Goal: Find specific page/section: Find specific page/section

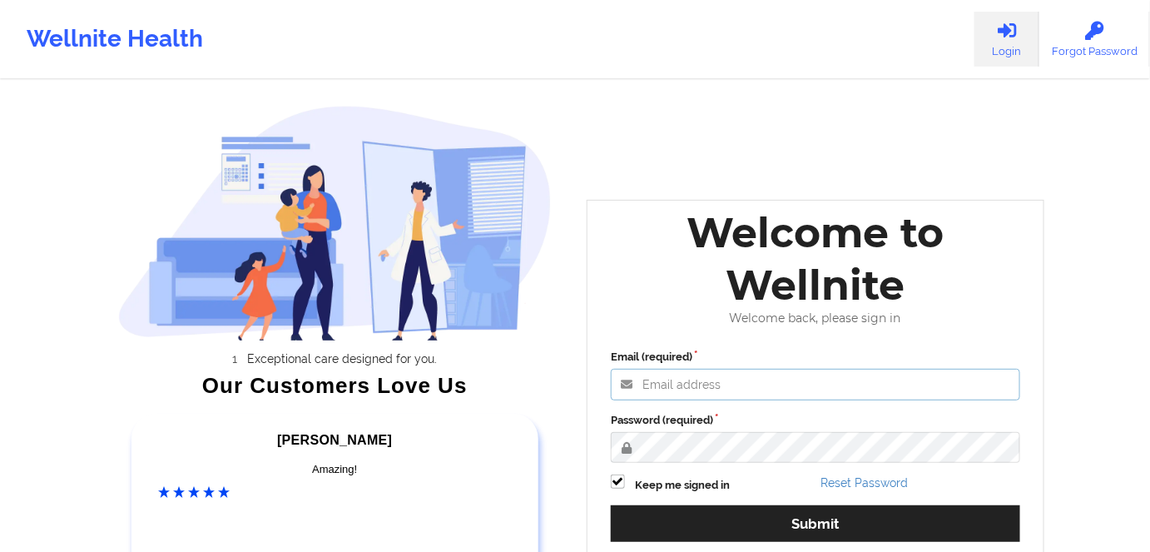
type input "[PERSON_NAME][EMAIL_ADDRESS][DOMAIN_NAME]"
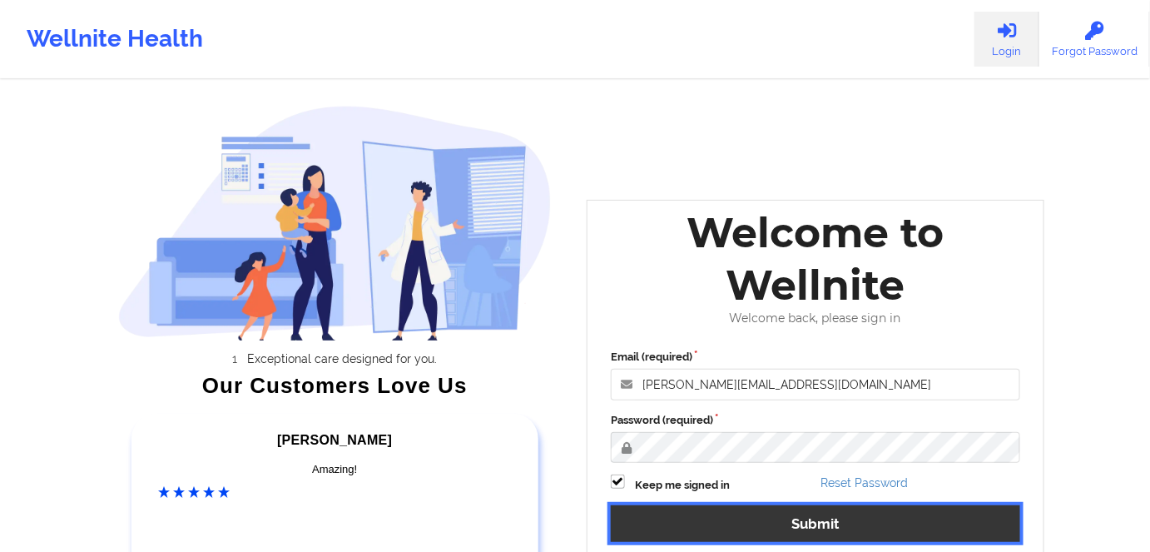
click at [816, 515] on button "Submit" at bounding box center [815, 523] width 409 height 36
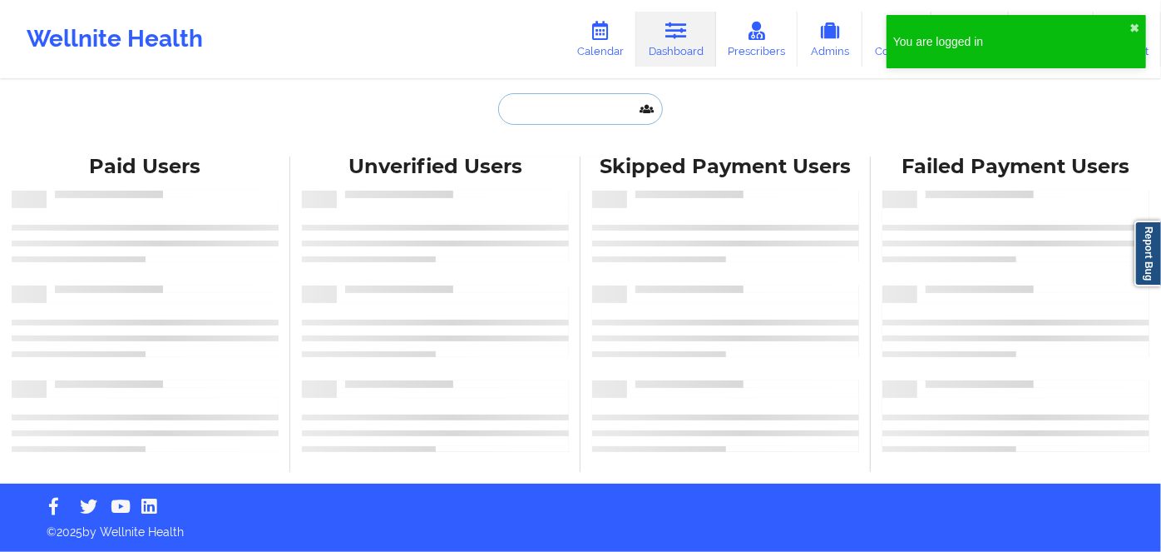
click at [568, 105] on input "text" at bounding box center [580, 109] width 165 height 32
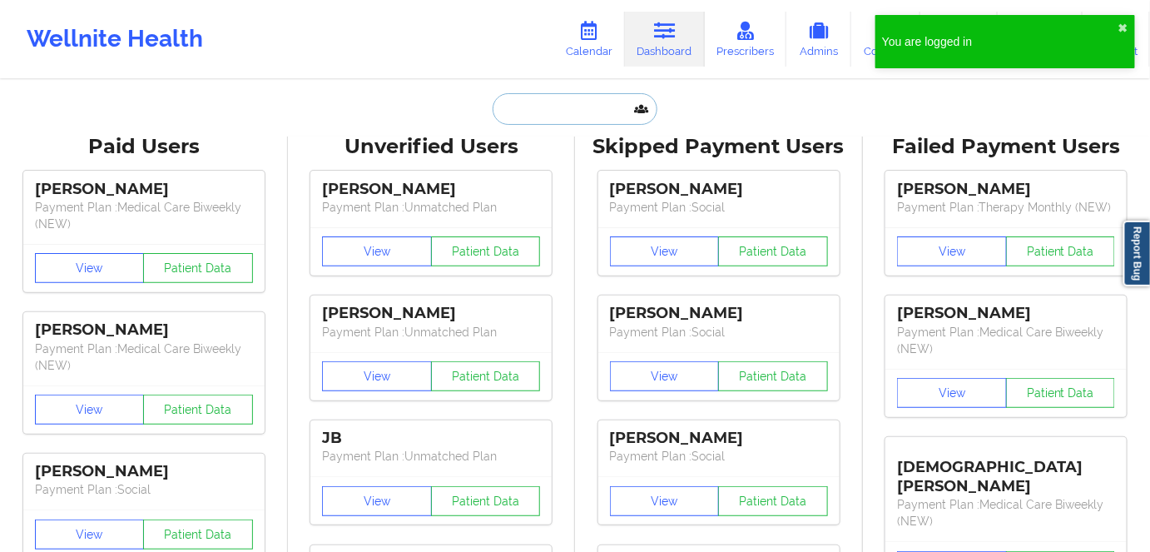
paste input "LE"
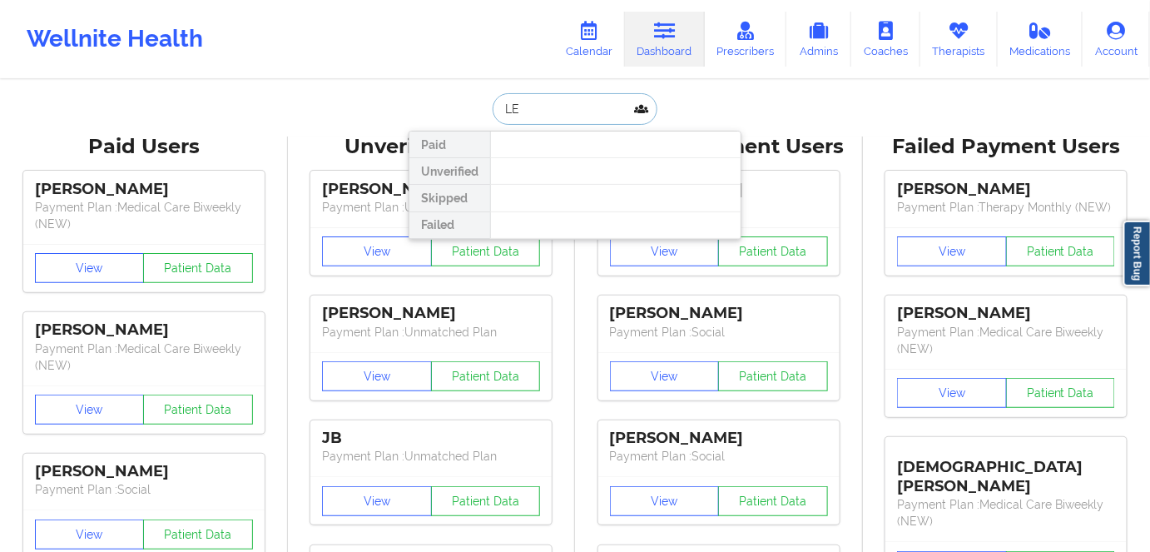
drag, startPoint x: 537, startPoint y: 110, endPoint x: 475, endPoint y: 106, distance: 62.5
click at [476, 106] on div "LE Paid Unverified Skipped Failed" at bounding box center [574, 109] width 333 height 32
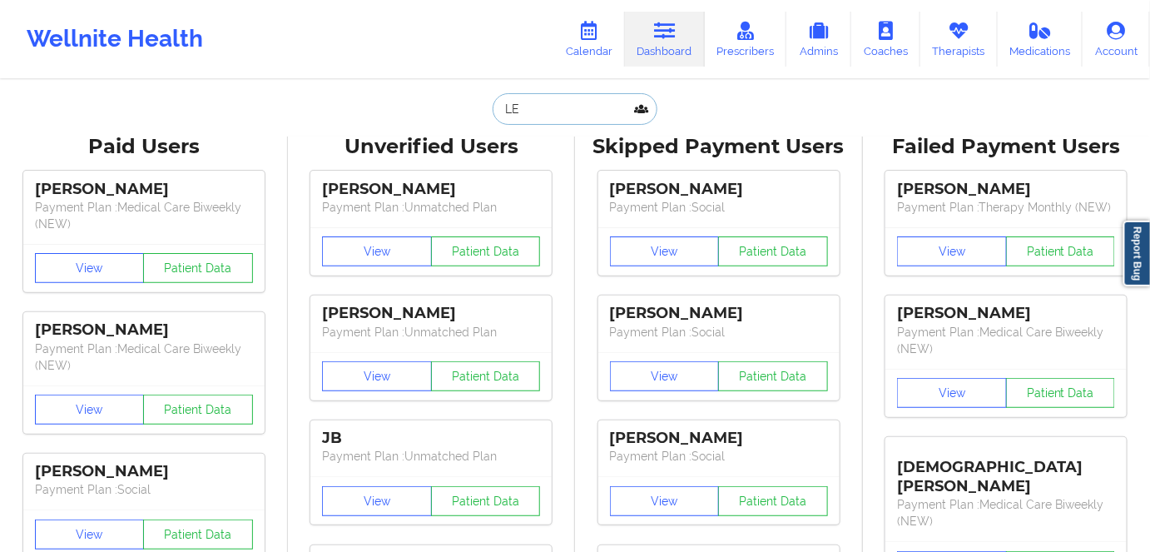
paste input "YEN NHI"
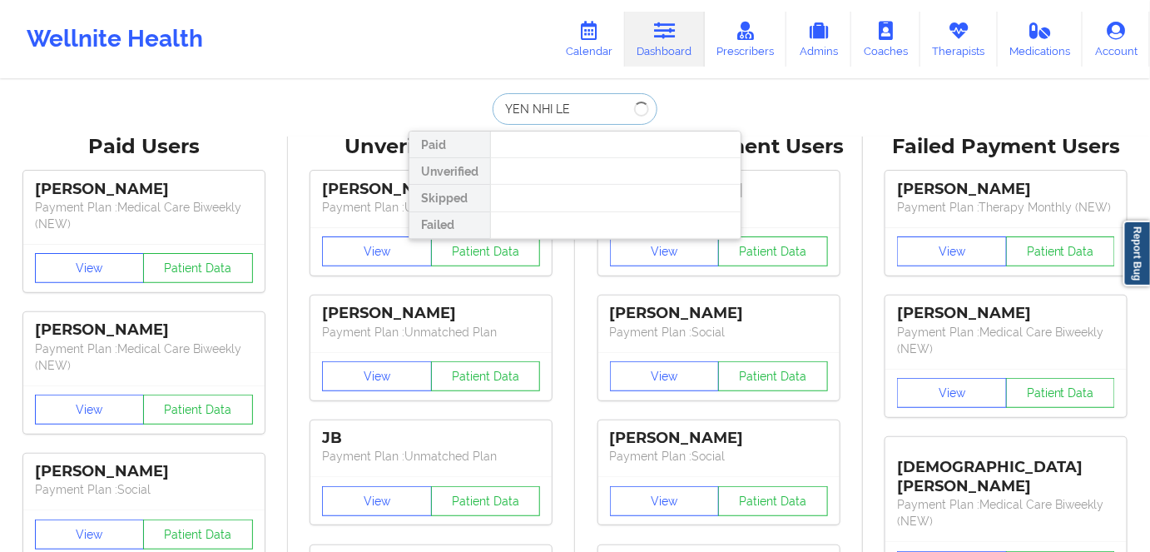
type input "YEN NHI LE"
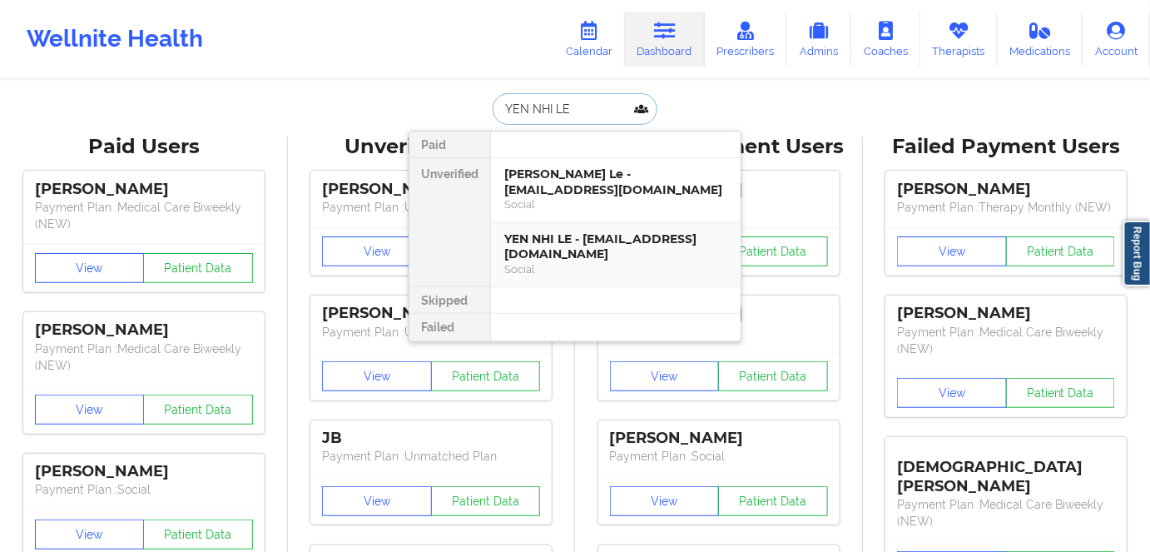
click at [578, 255] on div "YEN NHI LE - [EMAIL_ADDRESS][DOMAIN_NAME]" at bounding box center [615, 246] width 223 height 31
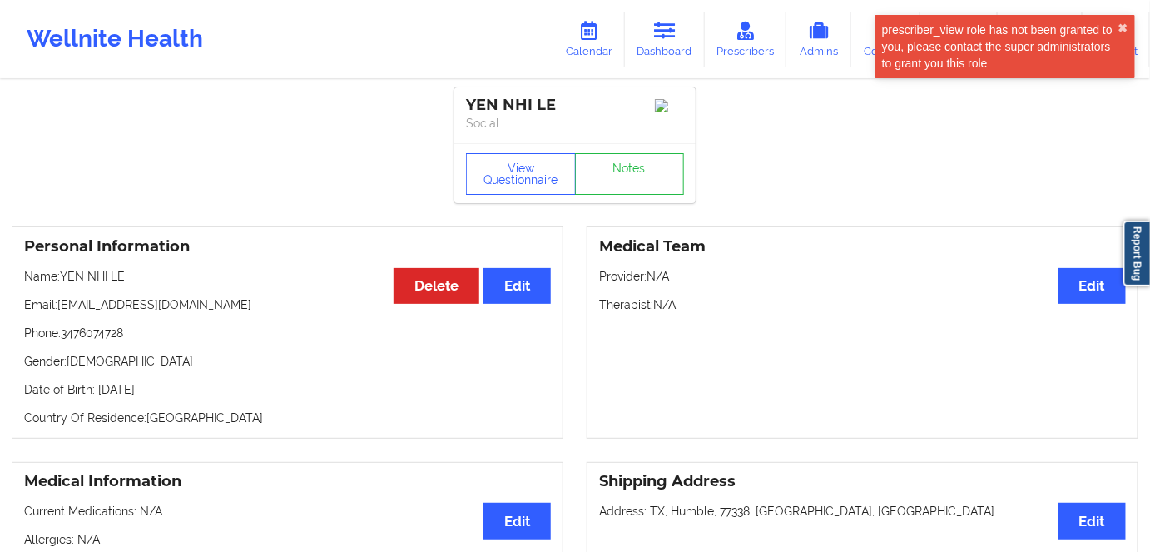
drag, startPoint x: 177, startPoint y: 395, endPoint x: 95, endPoint y: 394, distance: 82.4
click at [95, 394] on p "Date of Birth: [DEMOGRAPHIC_DATA]" at bounding box center [287, 389] width 527 height 17
copy p "[DATE]"
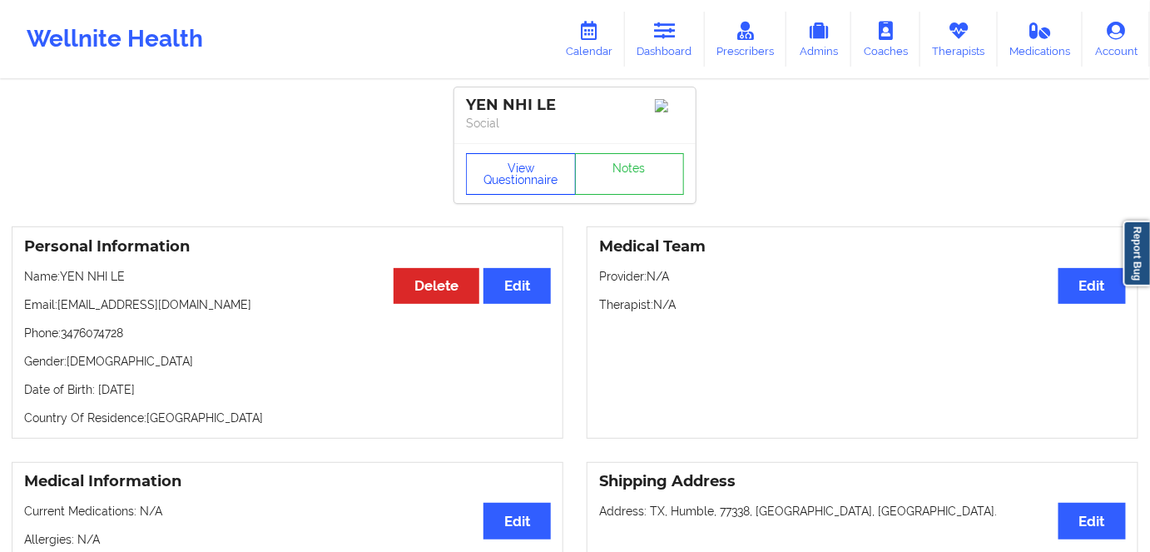
click at [512, 186] on button "View Questionnaire" at bounding box center [521, 174] width 110 height 42
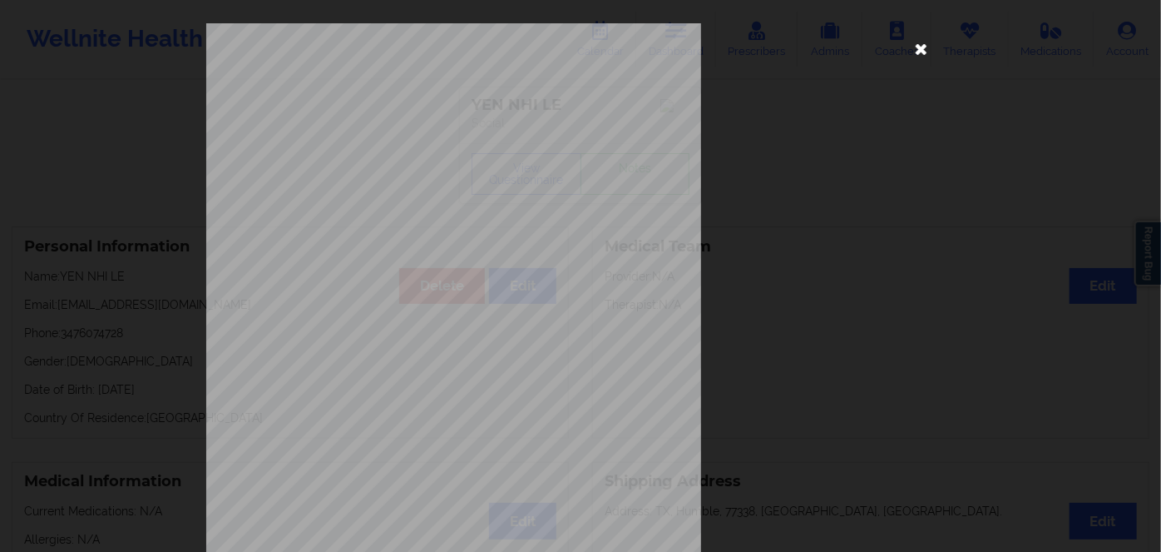
click at [919, 52] on icon at bounding box center [921, 48] width 27 height 27
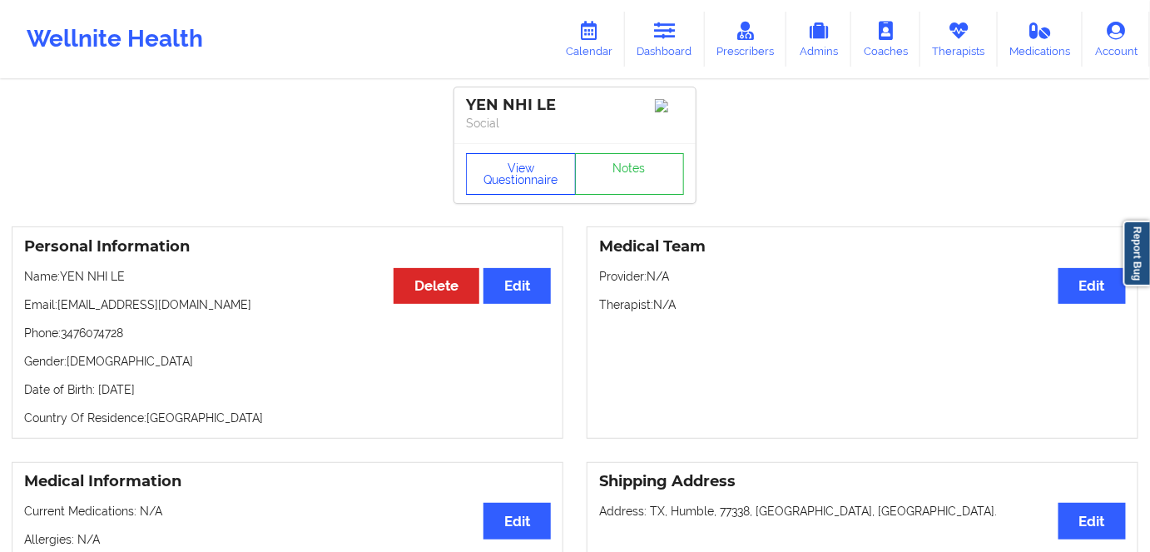
click at [561, 169] on button "View Questionnaire" at bounding box center [521, 174] width 110 height 42
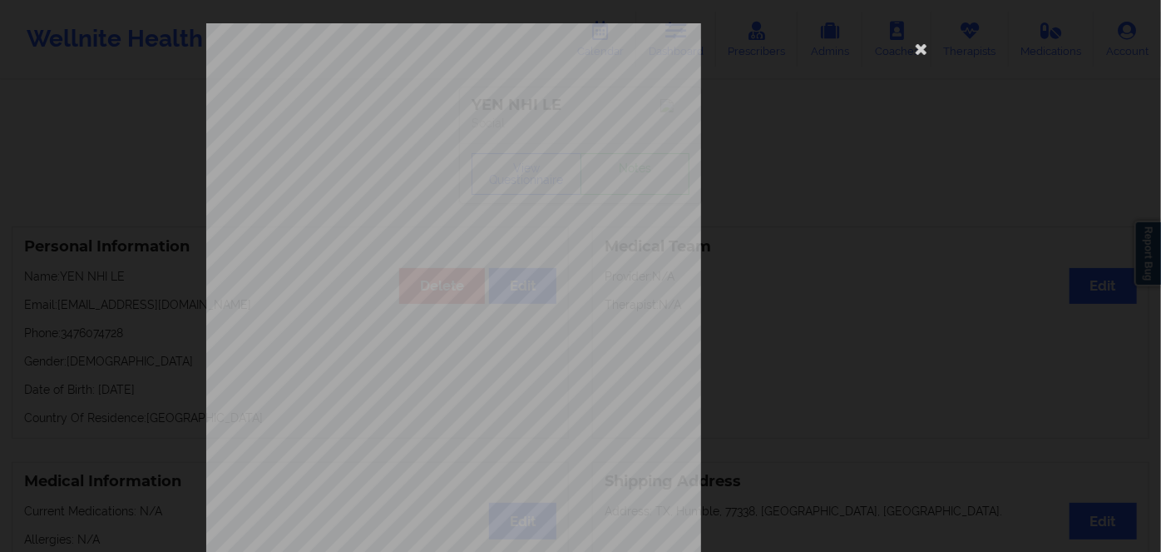
click at [915, 50] on icon at bounding box center [921, 48] width 27 height 27
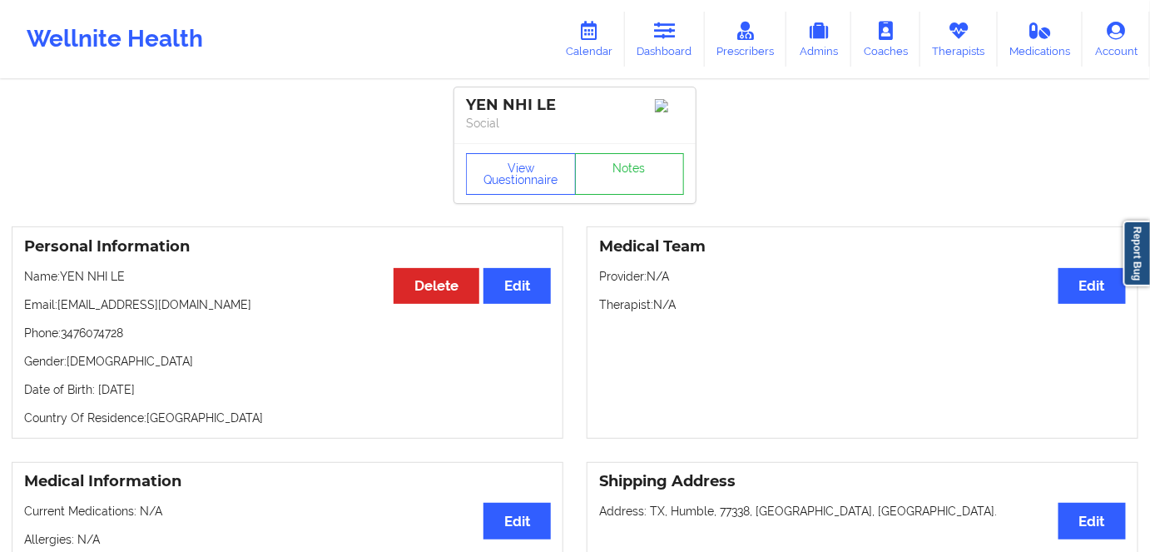
drag, startPoint x: 178, startPoint y: 393, endPoint x: 151, endPoint y: 393, distance: 27.5
click at [151, 393] on p "Date of Birth: [DEMOGRAPHIC_DATA]" at bounding box center [287, 389] width 527 height 17
copy p "1991"
click at [520, 183] on button "View Questionnaire" at bounding box center [521, 174] width 110 height 42
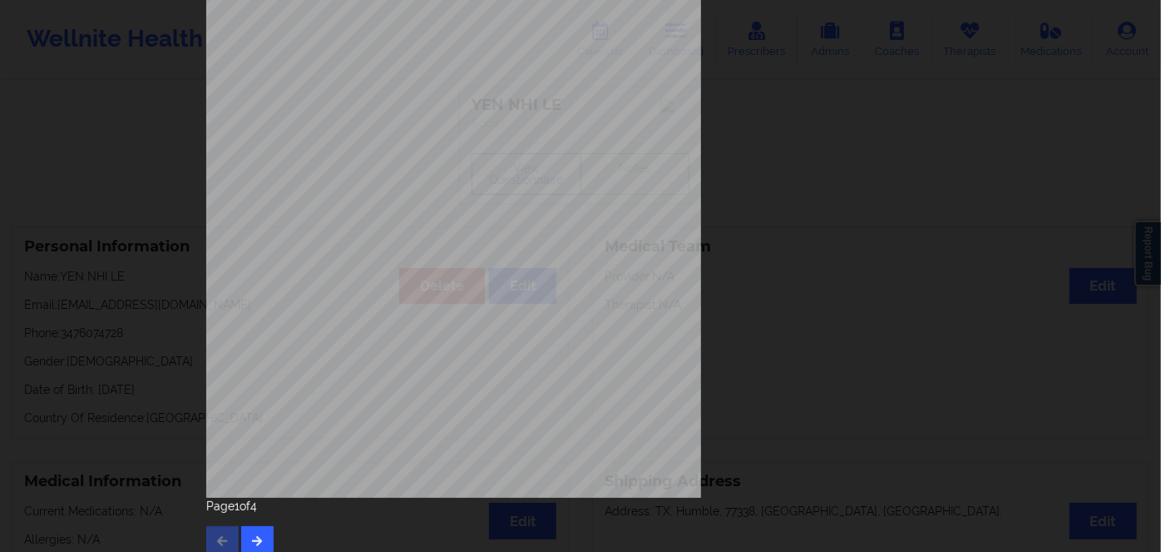
scroll to position [241, 0]
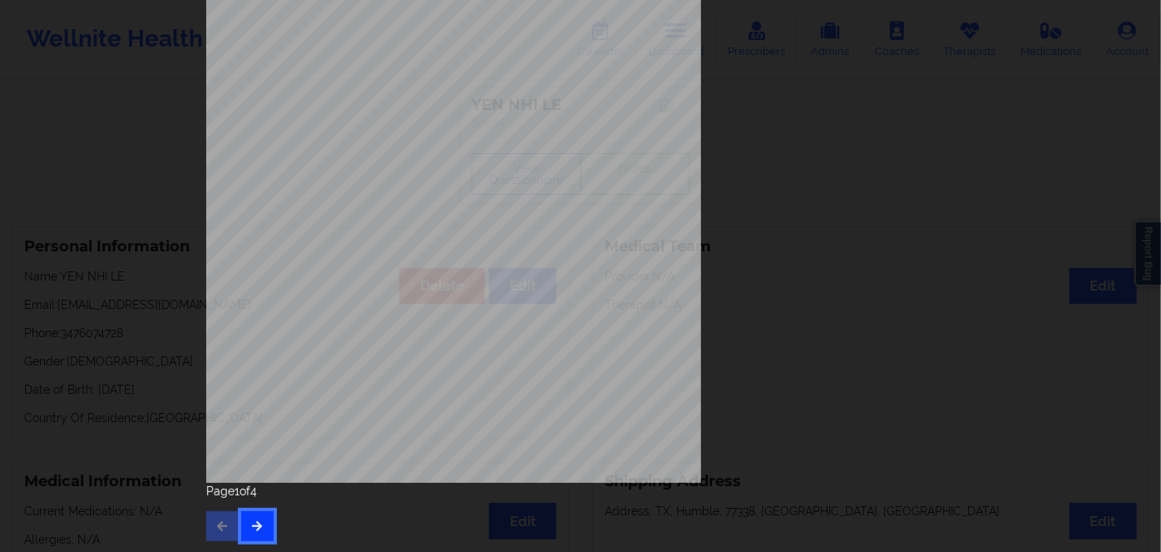
click at [260, 526] on button "button" at bounding box center [257, 526] width 32 height 30
click at [258, 529] on icon "button" at bounding box center [257, 525] width 14 height 10
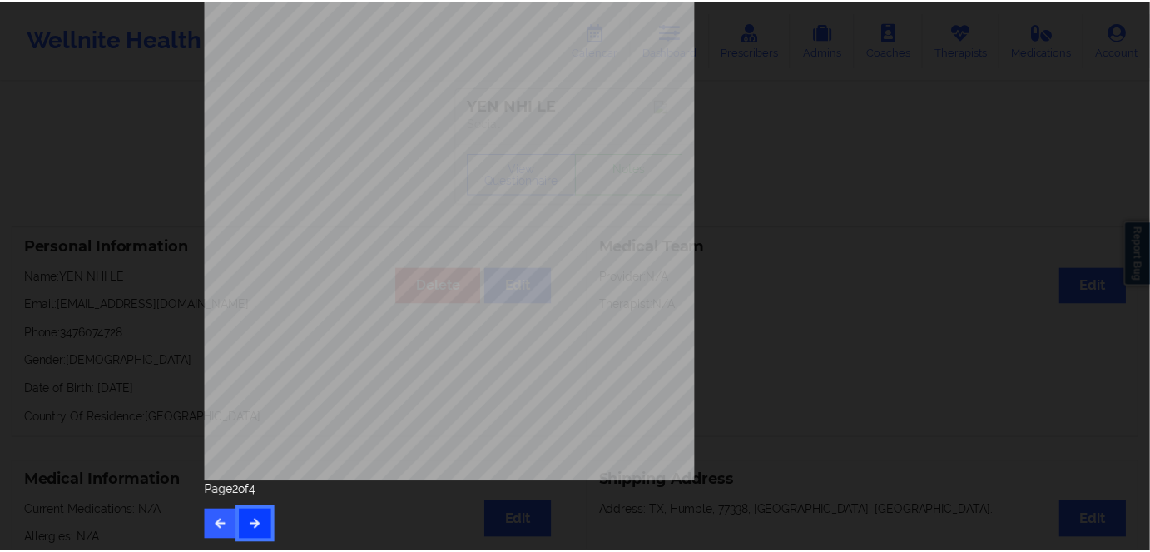
scroll to position [0, 0]
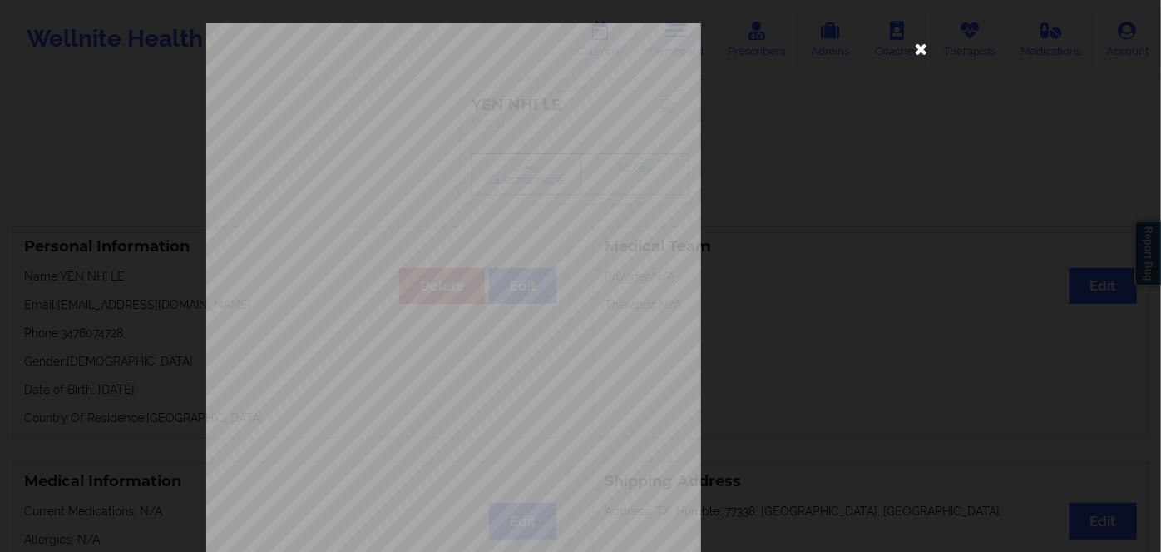
click at [913, 47] on icon at bounding box center [921, 48] width 27 height 27
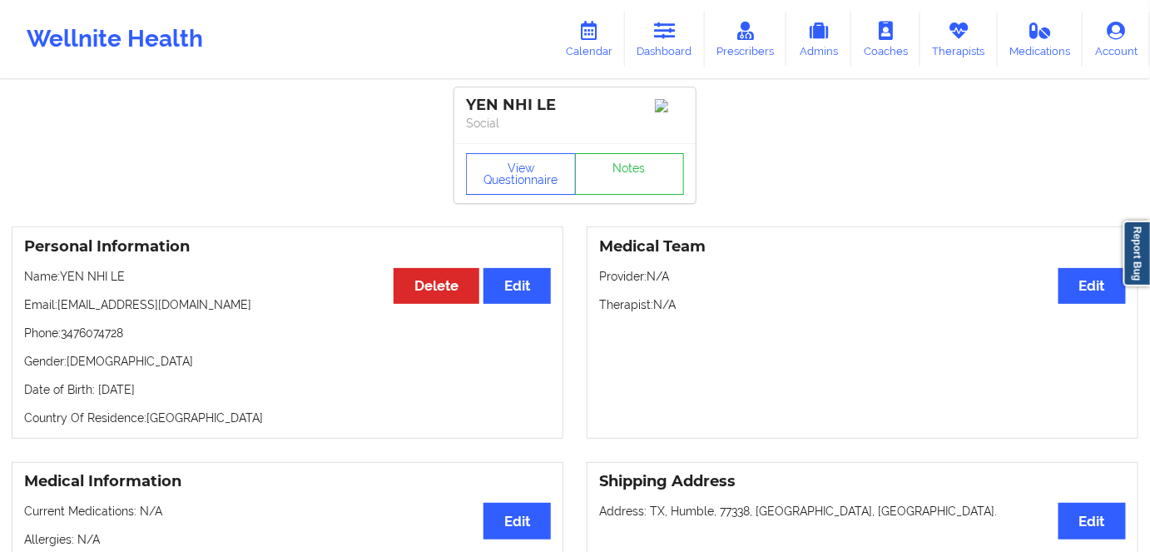
click at [232, 334] on p "Phone: [PHONE_NUMBER]" at bounding box center [287, 332] width 527 height 17
click at [659, 40] on icon at bounding box center [665, 31] width 22 height 18
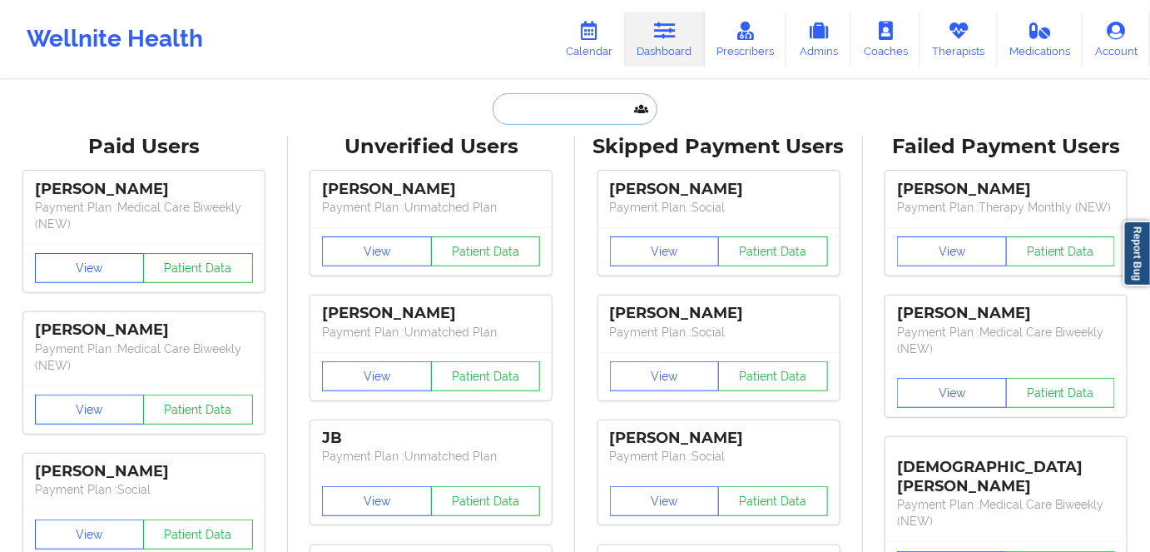
click at [554, 106] on input "text" at bounding box center [574, 109] width 165 height 32
paste input "[PERSON_NAME]"
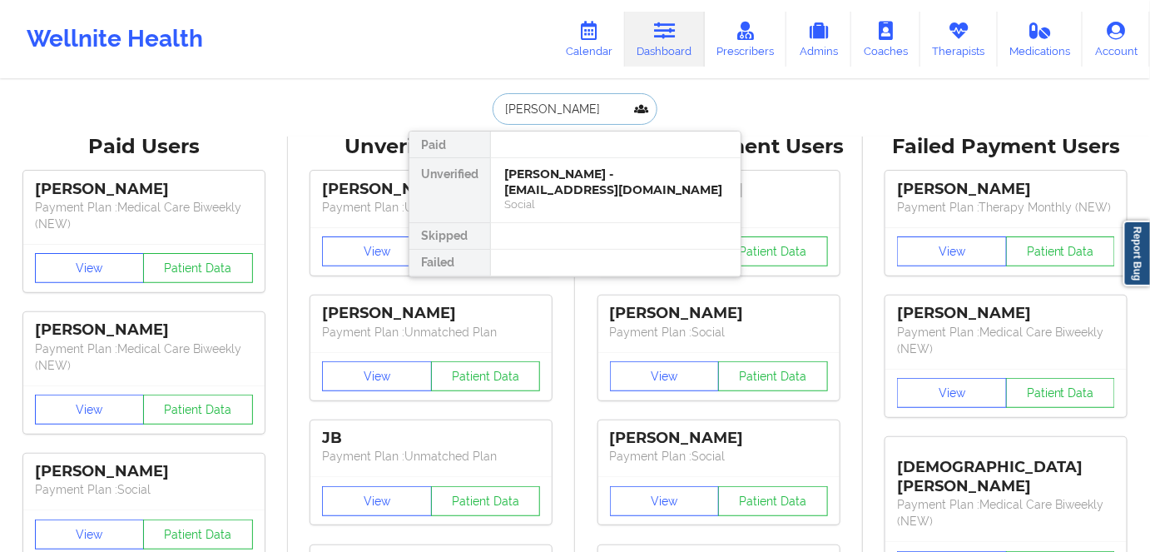
type input "[PERSON_NAME]"
click at [625, 180] on div "[PERSON_NAME] - [EMAIL_ADDRESS][DOMAIN_NAME]" at bounding box center [615, 181] width 223 height 31
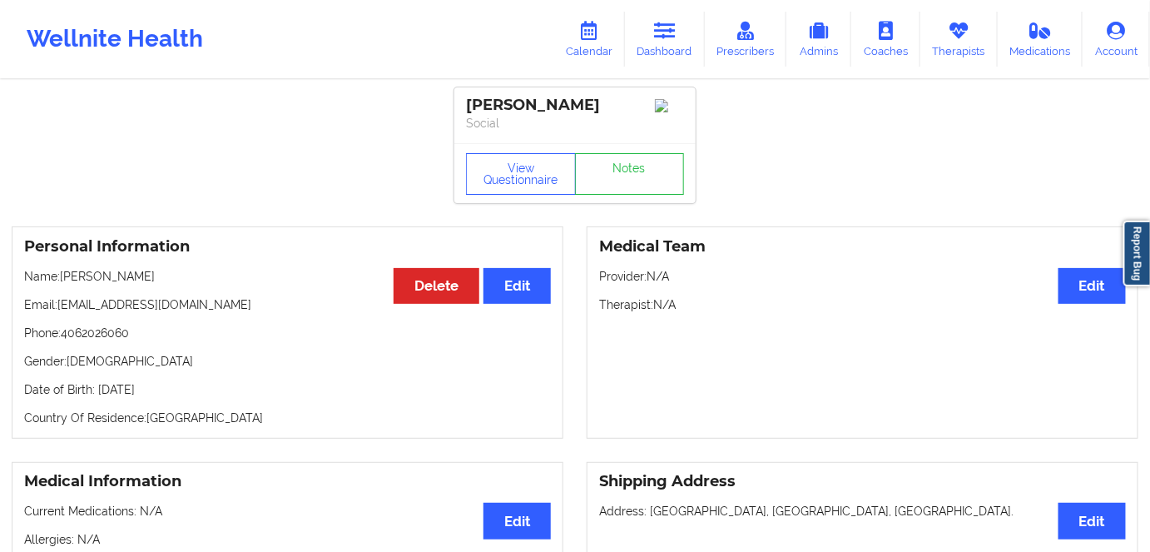
click at [197, 395] on p "Date of Birth: [DEMOGRAPHIC_DATA]" at bounding box center [287, 389] width 527 height 17
click at [195, 393] on p "Date of Birth: [DEMOGRAPHIC_DATA]" at bounding box center [287, 389] width 527 height 17
drag, startPoint x: 205, startPoint y: 393, endPoint x: 175, endPoint y: 395, distance: 30.8
click at [175, 395] on p "Date of Birth: [DEMOGRAPHIC_DATA]" at bounding box center [287, 389] width 527 height 17
copy p "2001"
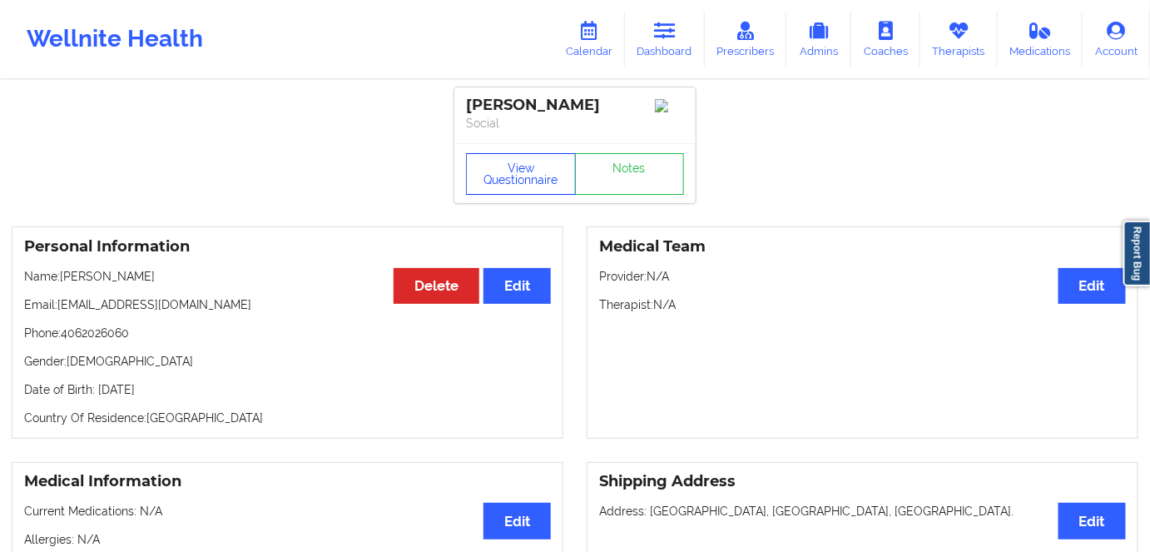
click at [514, 179] on button "View Questionnaire" at bounding box center [521, 174] width 110 height 42
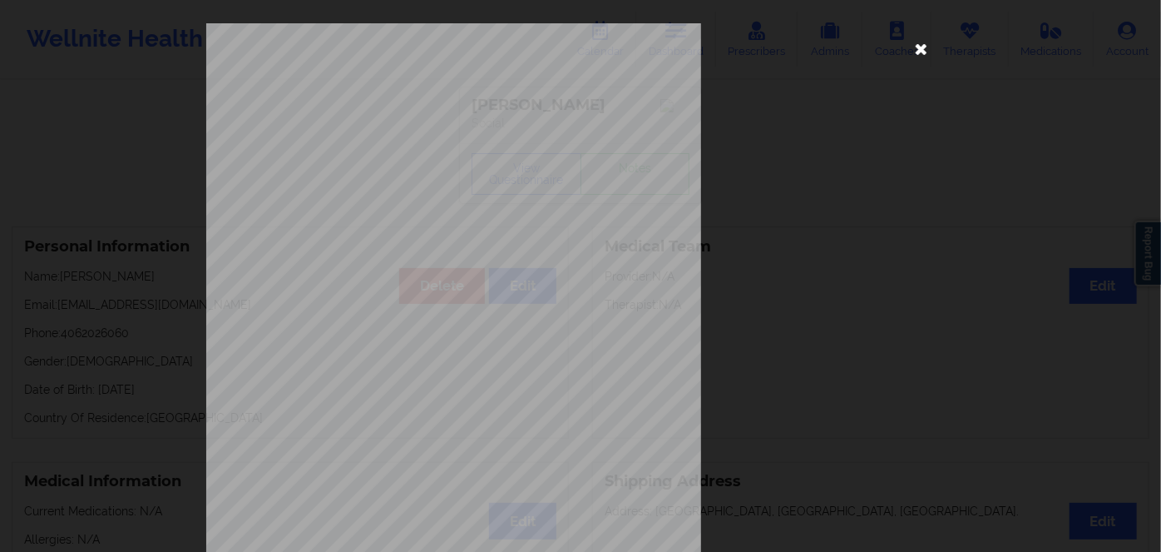
click at [913, 52] on icon at bounding box center [921, 48] width 27 height 27
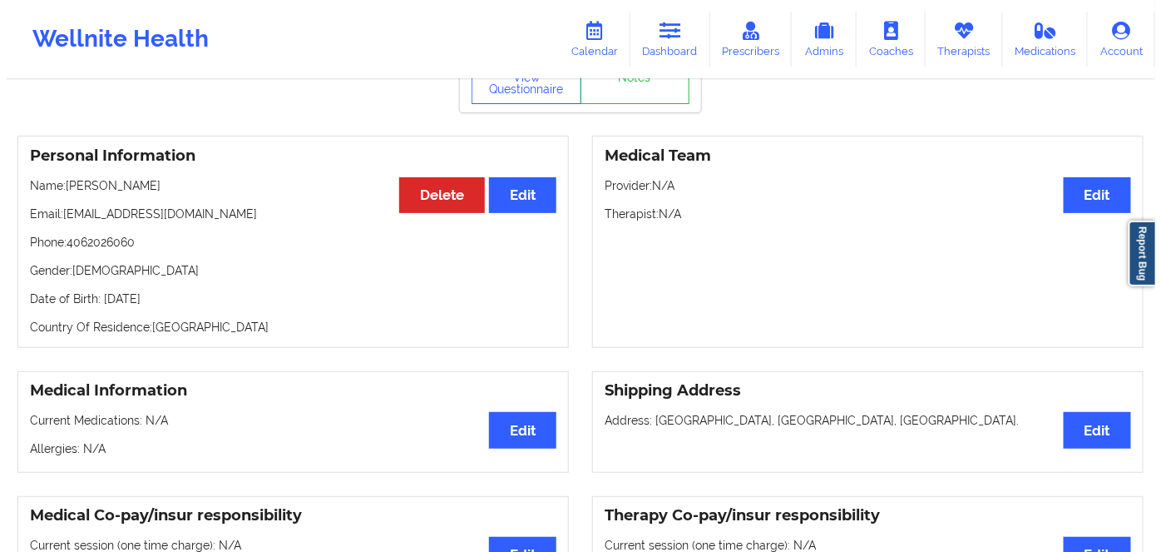
scroll to position [75, 0]
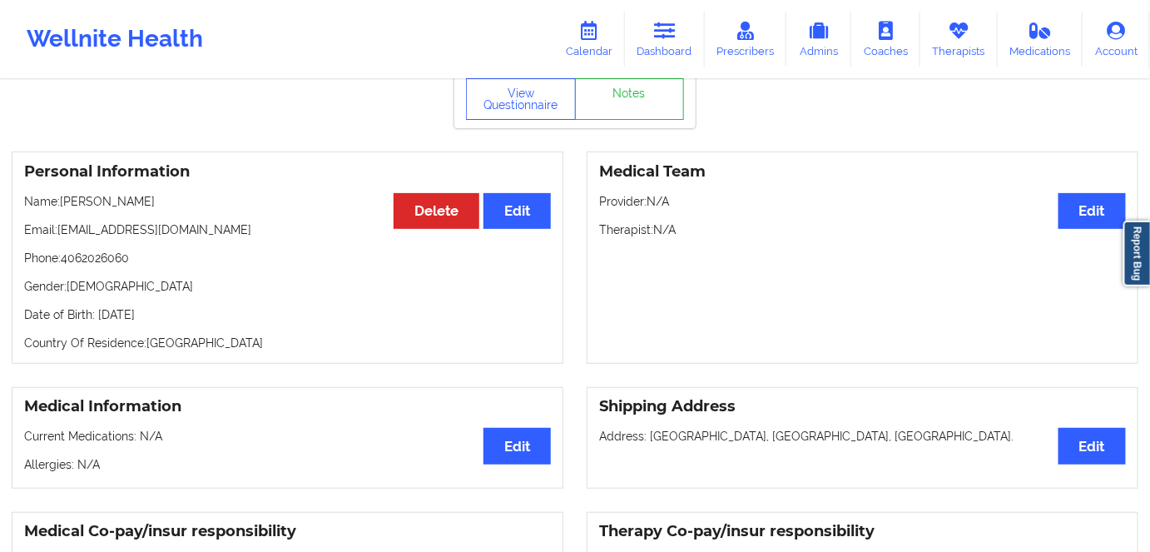
drag, startPoint x: 210, startPoint y: 319, endPoint x: 96, endPoint y: 318, distance: 114.0
click at [96, 318] on p "Date of Birth: [DEMOGRAPHIC_DATA]" at bounding box center [287, 314] width 527 height 17
copy p "[DATE]"
click at [518, 111] on button "View Questionnaire" at bounding box center [521, 99] width 110 height 42
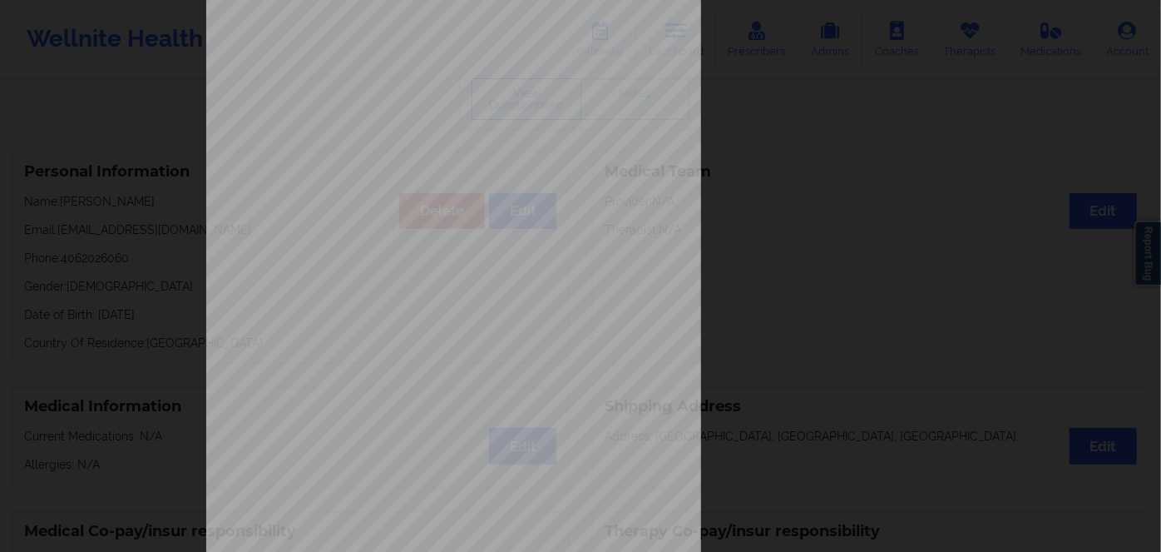
scroll to position [241, 0]
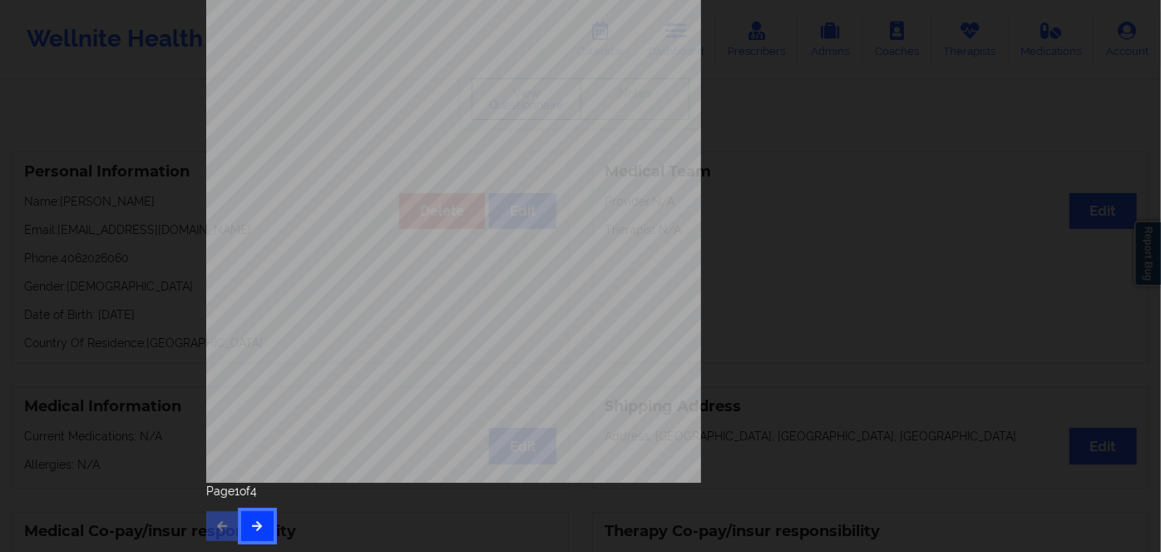
drag, startPoint x: 240, startPoint y: 524, endPoint x: 252, endPoint y: 519, distance: 13.4
click at [242, 524] on button "button" at bounding box center [257, 526] width 32 height 30
click at [256, 520] on icon "button" at bounding box center [257, 525] width 14 height 10
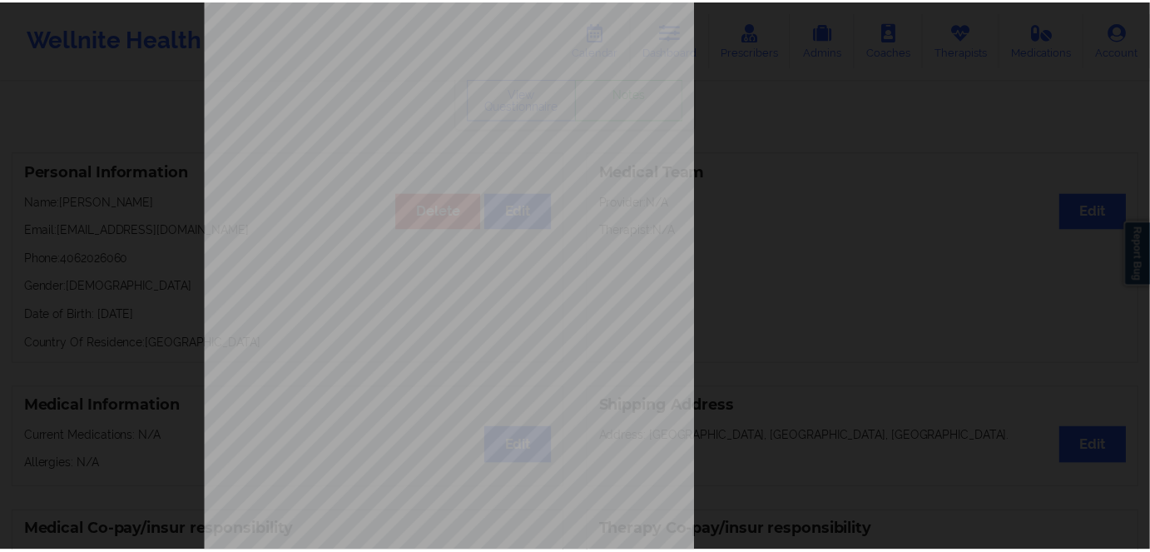
scroll to position [0, 0]
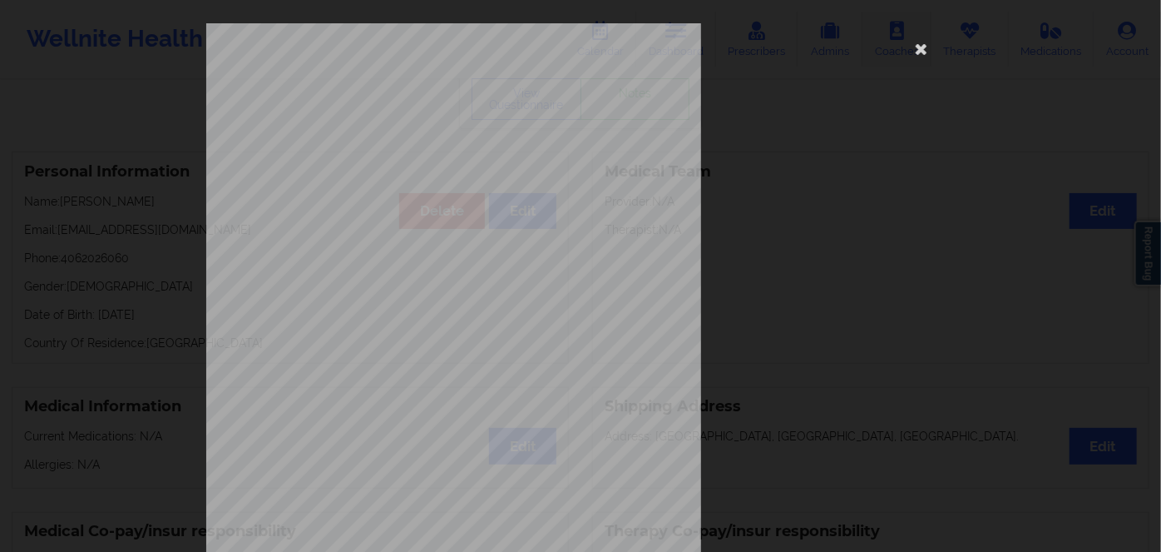
drag, startPoint x: 915, startPoint y: 44, endPoint x: 891, endPoint y: 37, distance: 25.3
click at [915, 43] on icon at bounding box center [921, 48] width 27 height 27
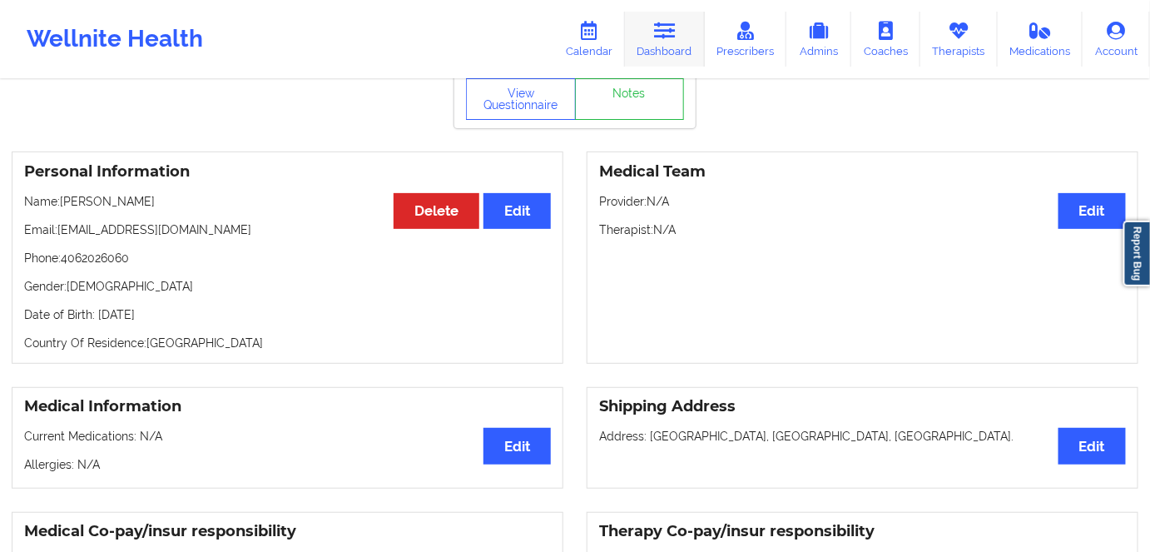
click at [675, 40] on icon at bounding box center [665, 31] width 22 height 18
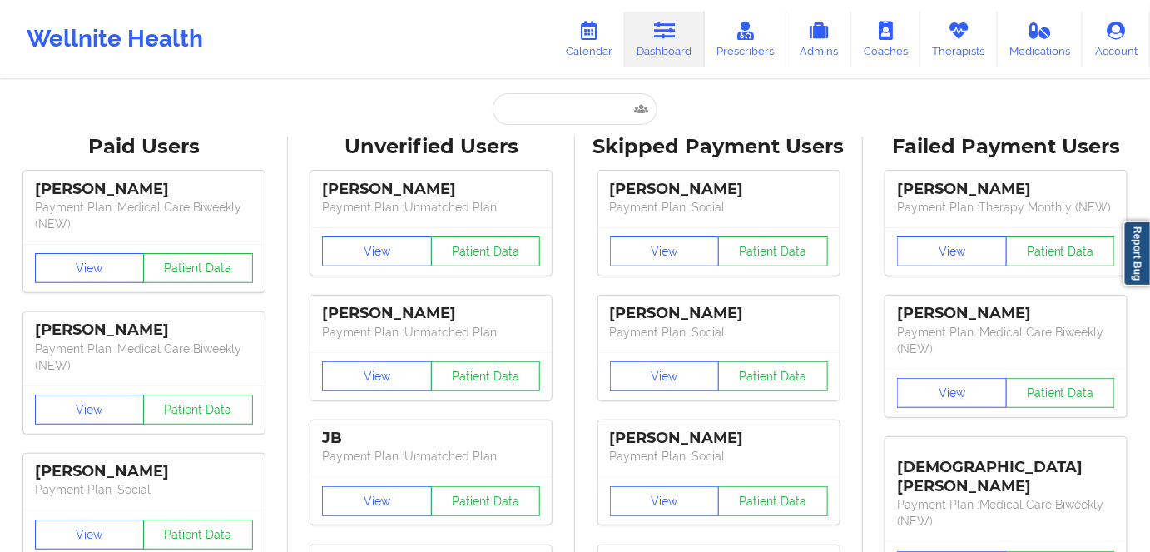
drag, startPoint x: 601, startPoint y: 91, endPoint x: 588, endPoint y: 105, distance: 18.9
click at [588, 105] on input "text" at bounding box center [574, 109] width 165 height 32
paste input "[EMAIL_ADDRESS][DOMAIN_NAME]"
type input "[EMAIL_ADDRESS][DOMAIN_NAME]"
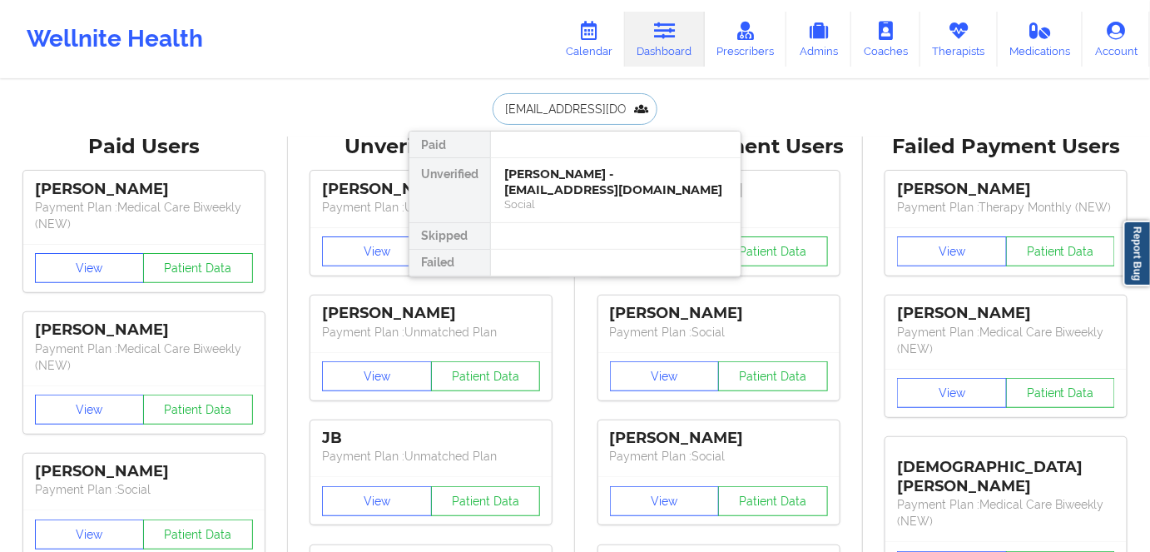
scroll to position [0, 12]
drag, startPoint x: 610, startPoint y: 205, endPoint x: 619, endPoint y: 20, distance: 185.7
click at [610, 202] on div "Social" at bounding box center [615, 204] width 223 height 14
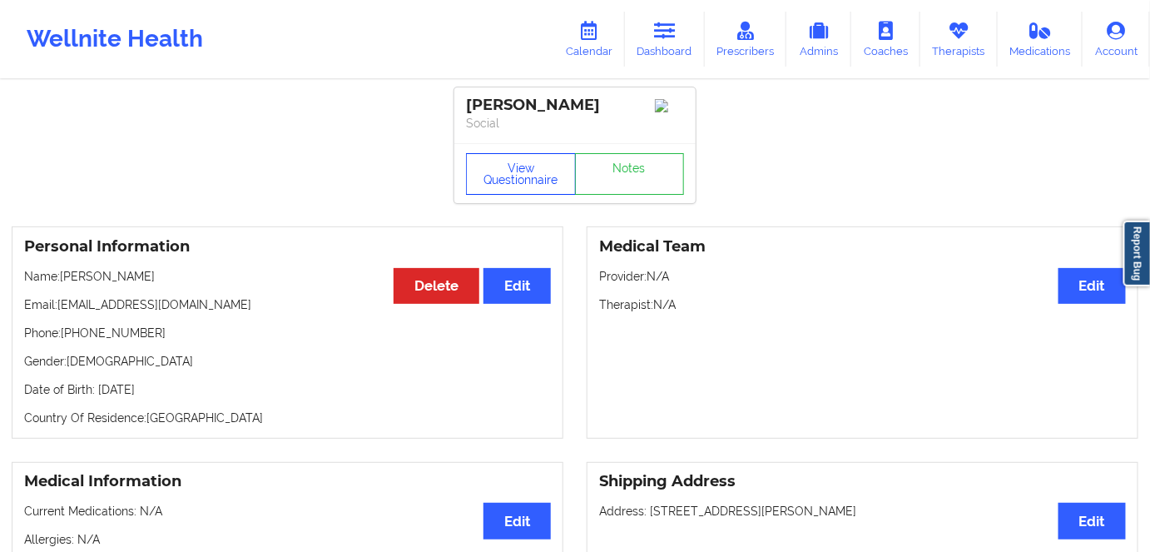
click at [526, 186] on button "View Questionnaire" at bounding box center [521, 174] width 110 height 42
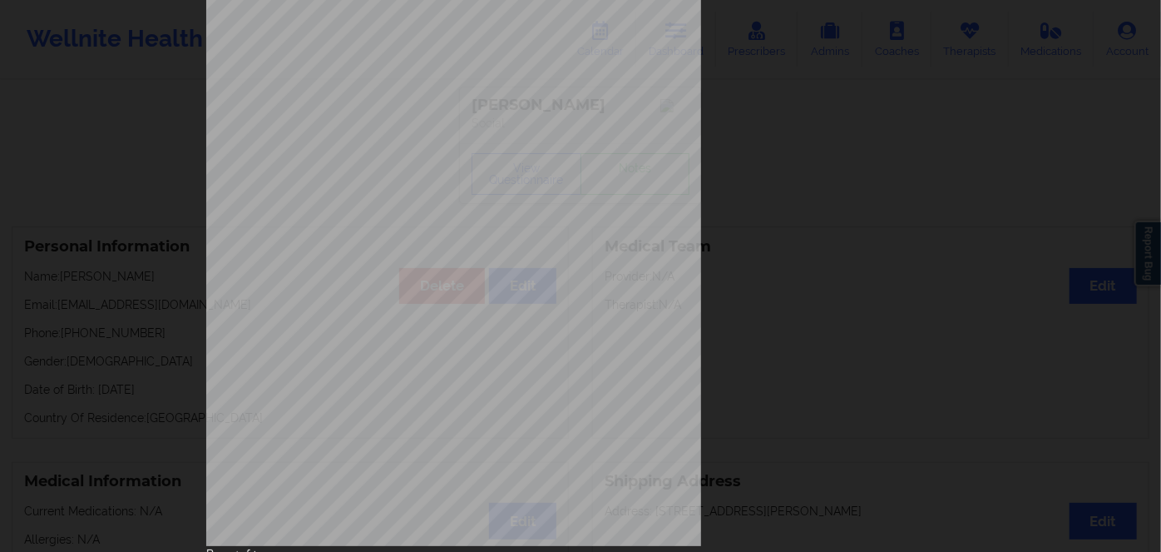
scroll to position [241, 0]
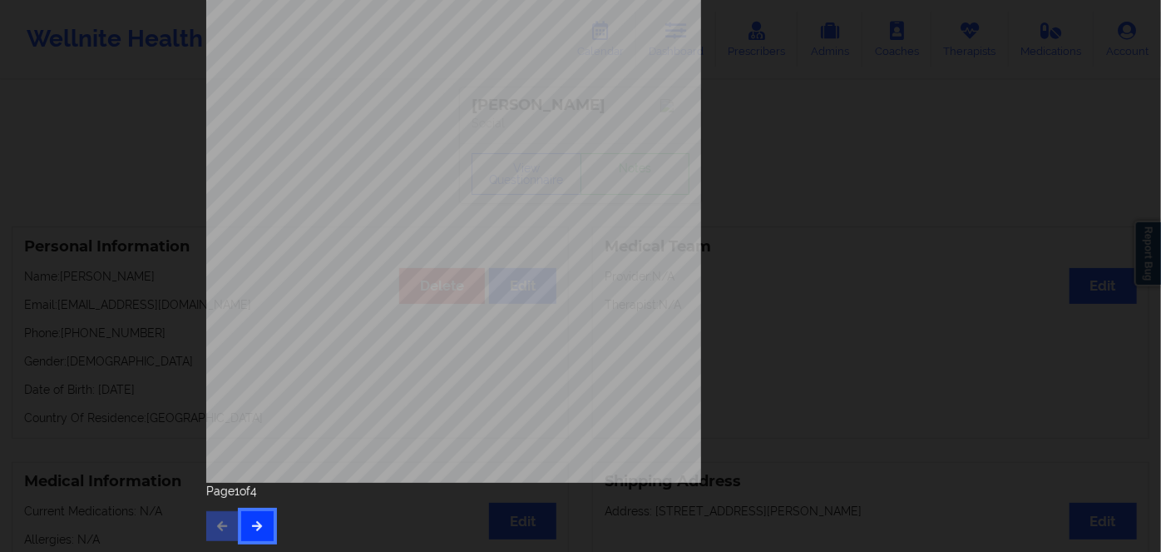
click at [265, 524] on button "button" at bounding box center [257, 526] width 32 height 30
click at [254, 537] on button "button" at bounding box center [257, 526] width 32 height 30
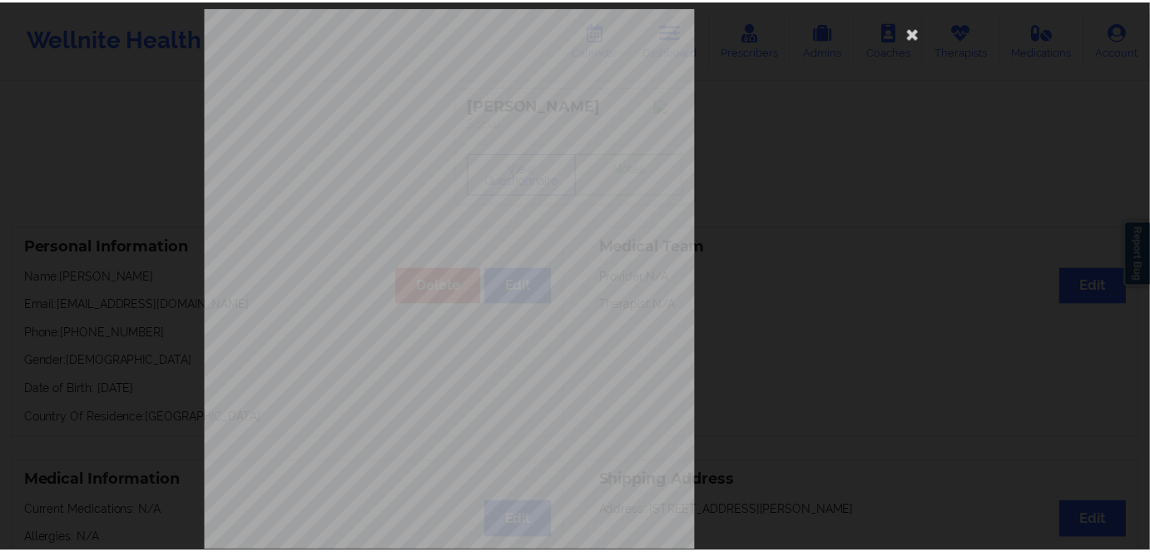
scroll to position [0, 0]
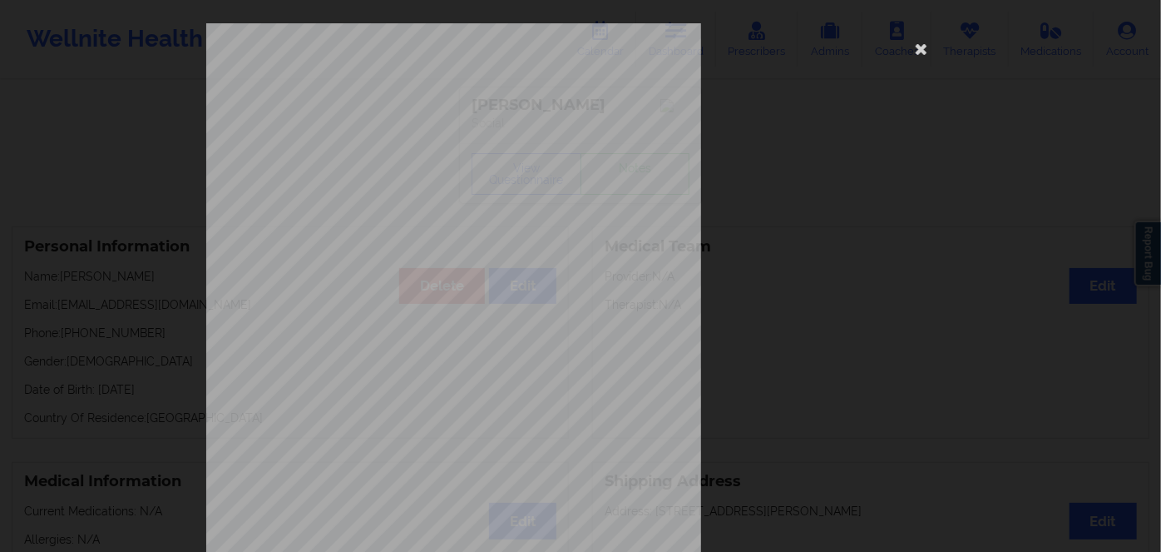
click at [410, 126] on span "LBTDH302751A" at bounding box center [406, 128] width 55 height 7
click at [411, 126] on span "LBTDH302751A" at bounding box center [406, 128] width 55 height 7
copy span "LBTDH302751A"
drag, startPoint x: 918, startPoint y: 42, endPoint x: 873, endPoint y: 32, distance: 46.8
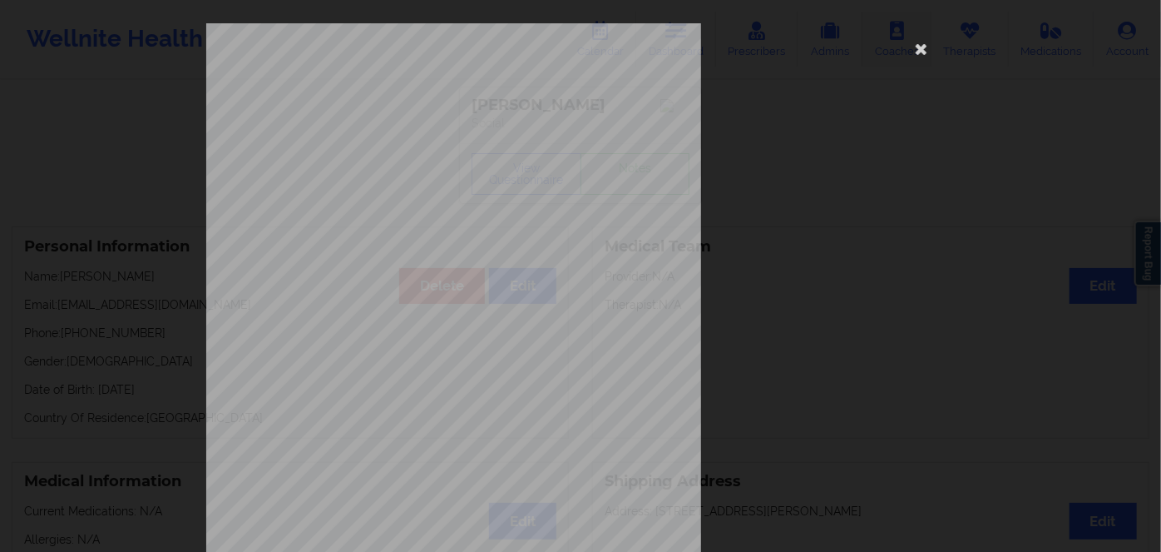
click at [918, 42] on icon at bounding box center [921, 48] width 27 height 27
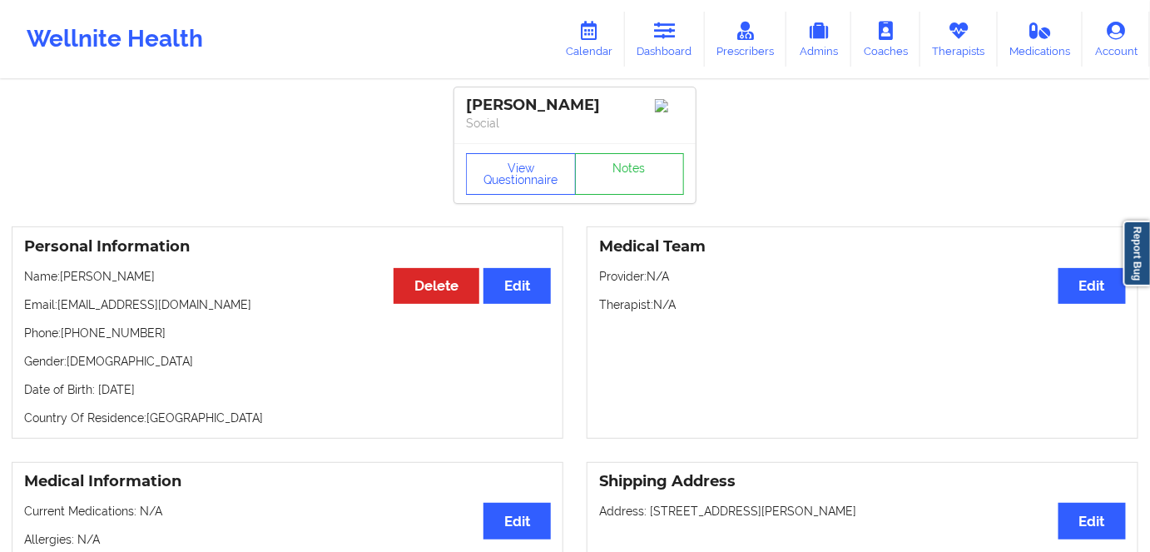
click at [175, 393] on p "Date of Birth: [DEMOGRAPHIC_DATA]" at bounding box center [287, 389] width 527 height 17
copy p "1995"
drag, startPoint x: 141, startPoint y: 270, endPoint x: 61, endPoint y: 266, distance: 80.8
click at [61, 266] on div "Personal Information Edit Delete Name: [PERSON_NAME] Email: [EMAIL_ADDRESS][DOM…" at bounding box center [288, 332] width 552 height 212
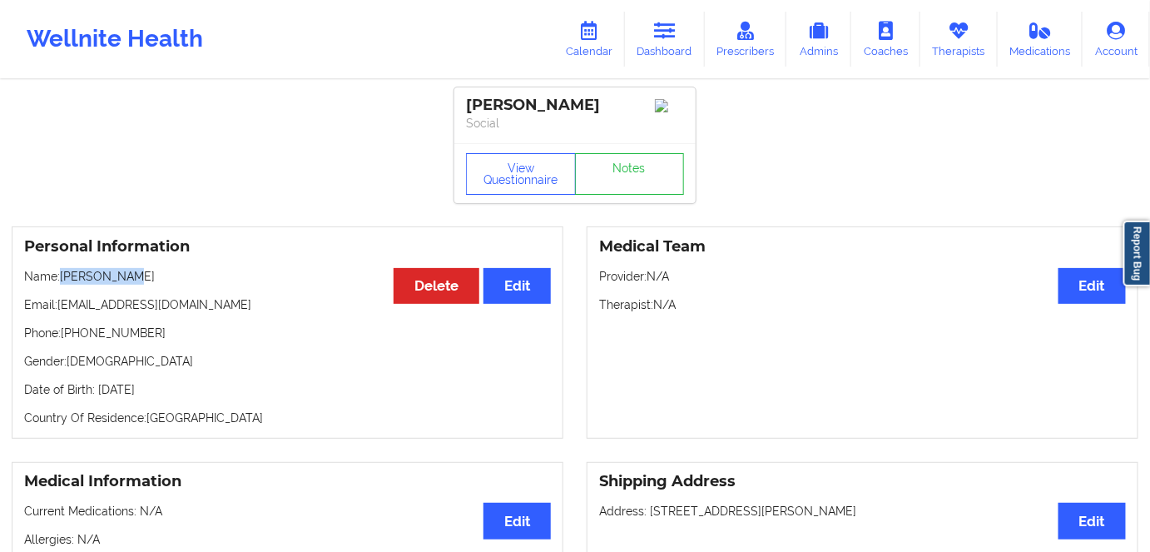
copy p "[PERSON_NAME]"
click at [656, 49] on link "Dashboard" at bounding box center [665, 39] width 80 height 55
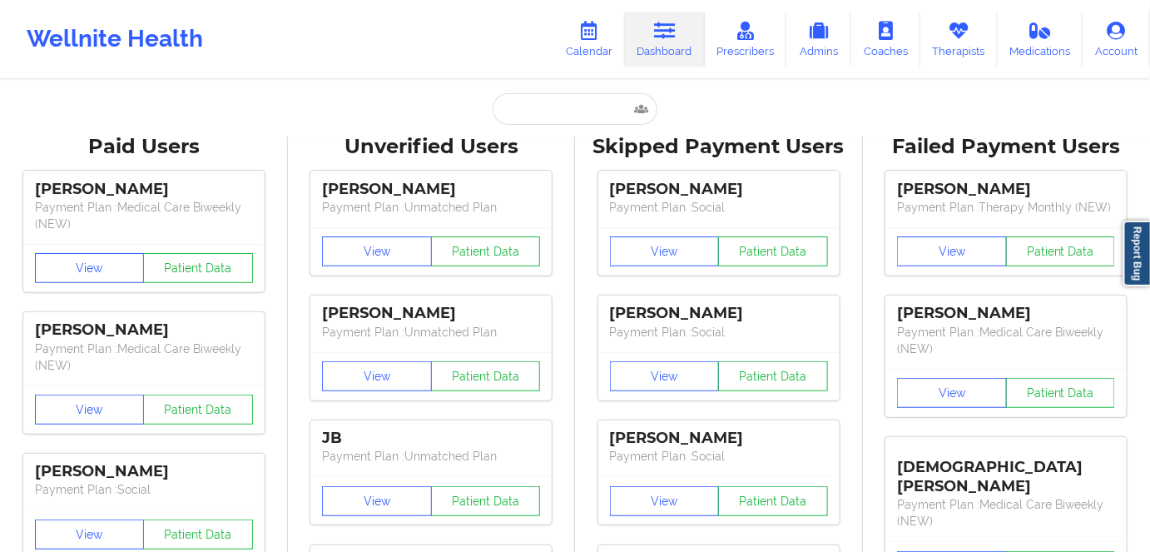
drag, startPoint x: 581, startPoint y: 92, endPoint x: 585, endPoint y: 106, distance: 15.3
click at [585, 110] on input "text" at bounding box center [574, 109] width 165 height 32
click at [566, 101] on input "text" at bounding box center [574, 109] width 165 height 32
paste input "[PERSON_NAME]"
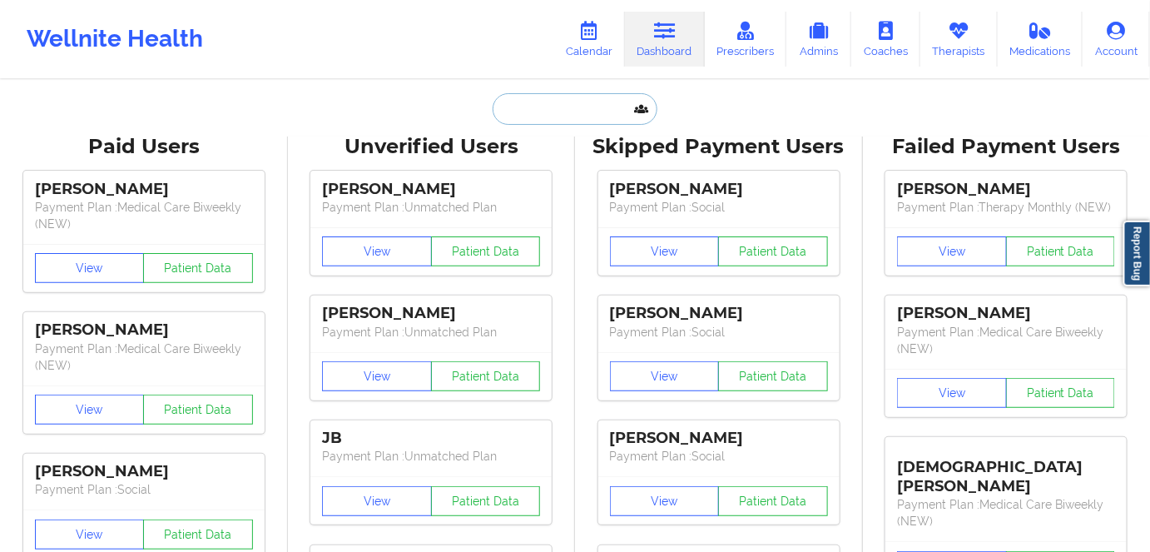
type input "[PERSON_NAME]"
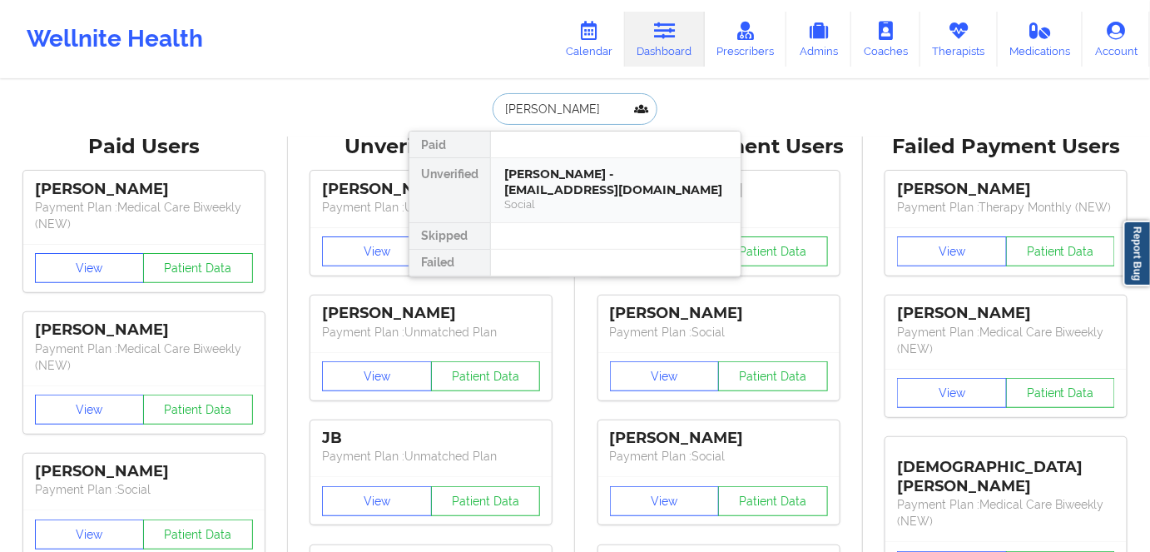
click at [637, 202] on div "Social" at bounding box center [615, 204] width 223 height 14
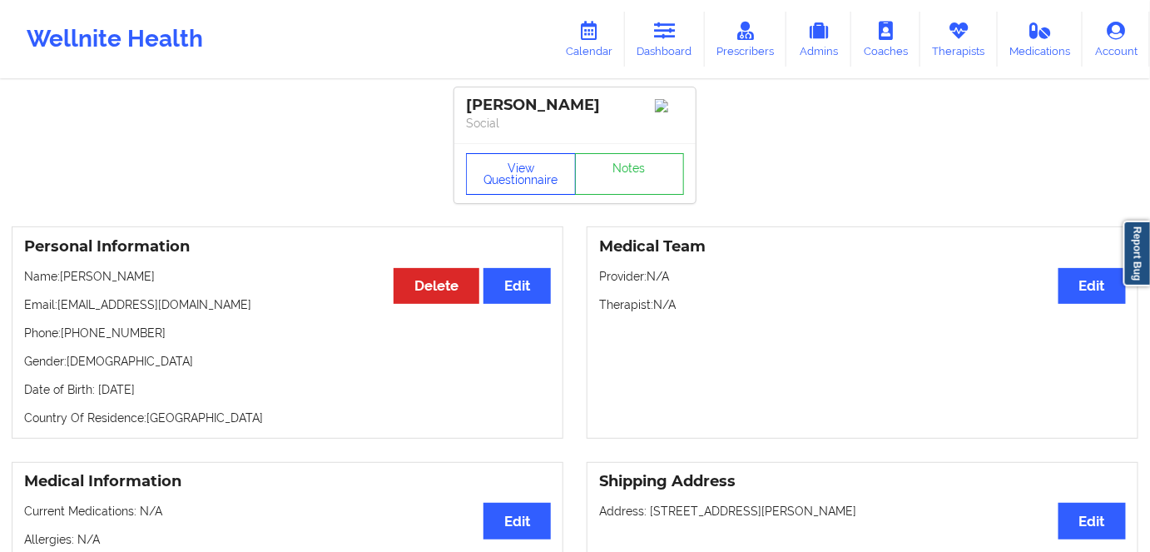
click at [490, 166] on button "View Questionnaire" at bounding box center [521, 174] width 110 height 42
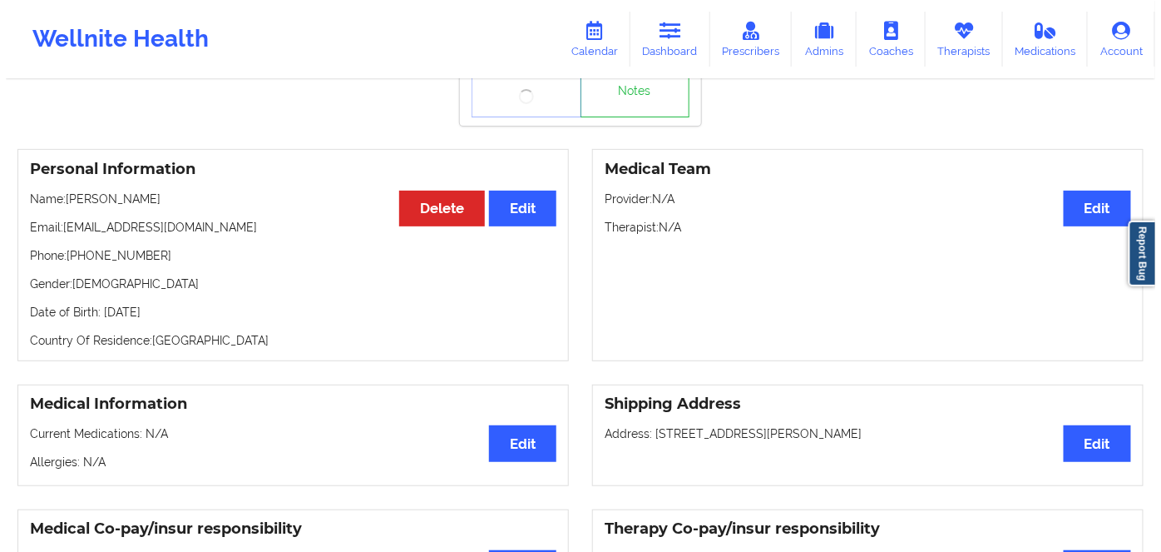
scroll to position [75, 0]
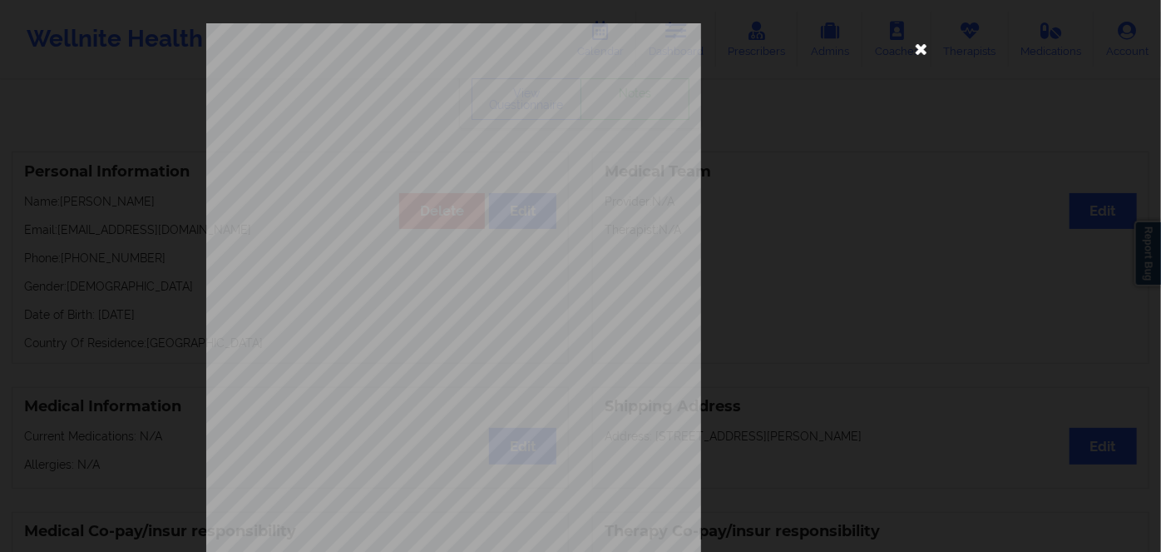
click at [912, 45] on icon at bounding box center [921, 48] width 27 height 27
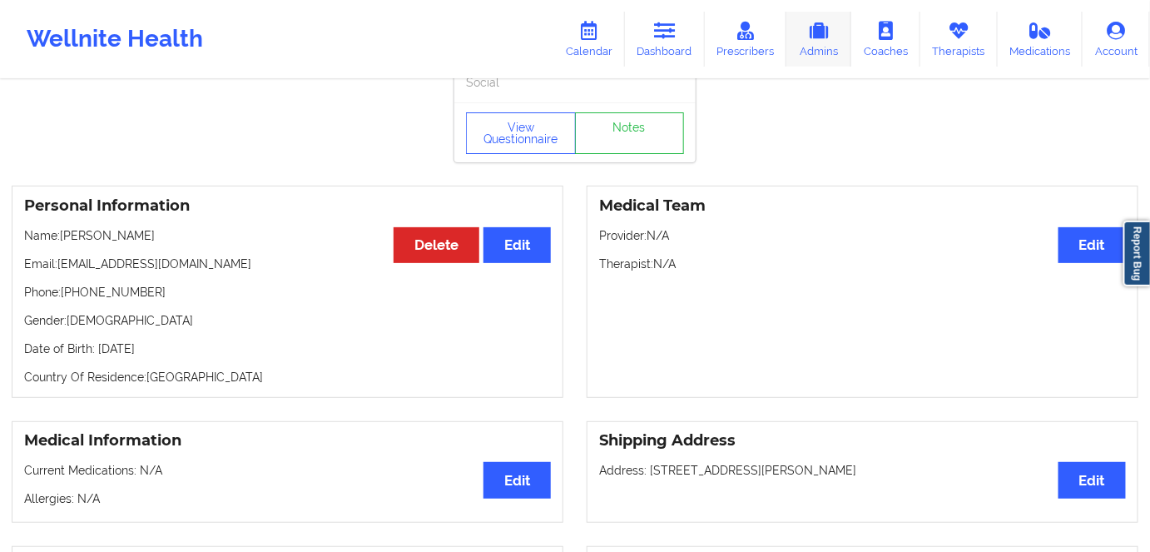
scroll to position [0, 0]
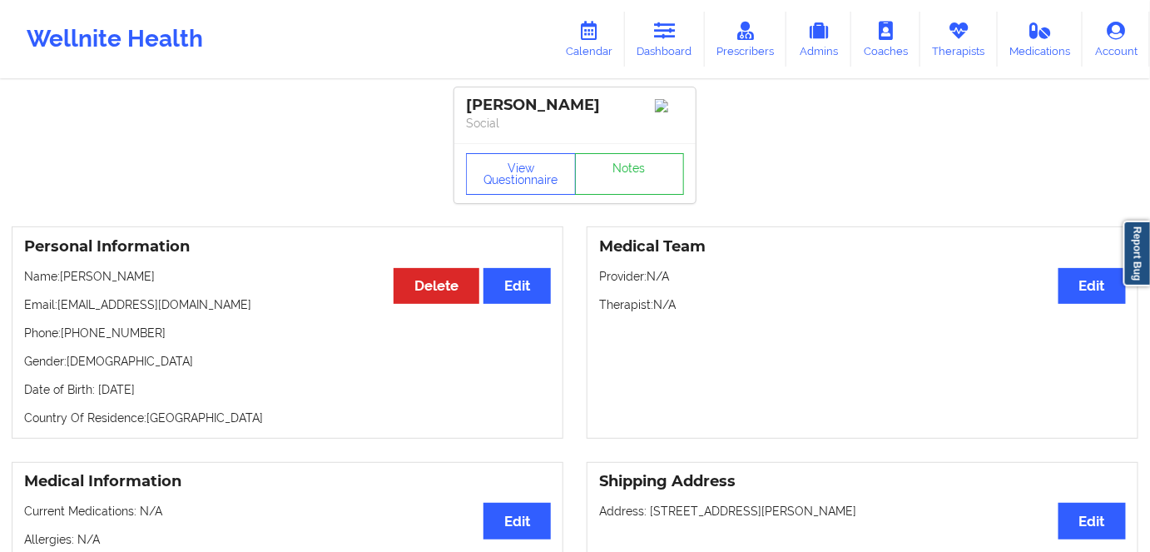
drag, startPoint x: 691, startPoint y: 44, endPoint x: 651, endPoint y: 76, distance: 50.9
click at [691, 44] on link "Dashboard" at bounding box center [665, 39] width 80 height 55
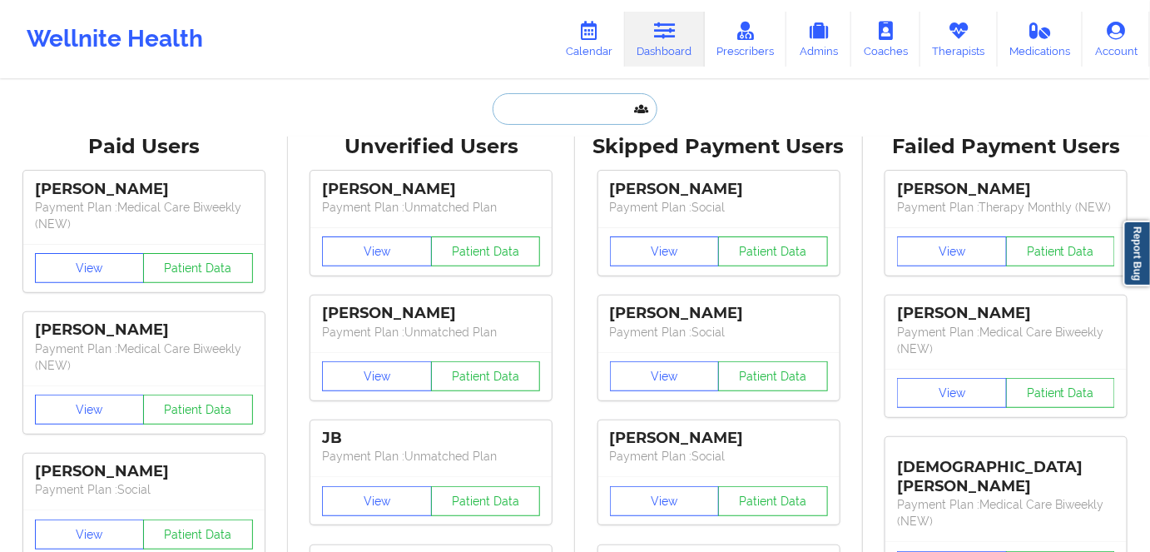
click at [598, 102] on input "text" at bounding box center [574, 109] width 165 height 32
paste input "[EMAIL_ADDRESS][DOMAIN_NAME]"
type input "[EMAIL_ADDRESS][DOMAIN_NAME]"
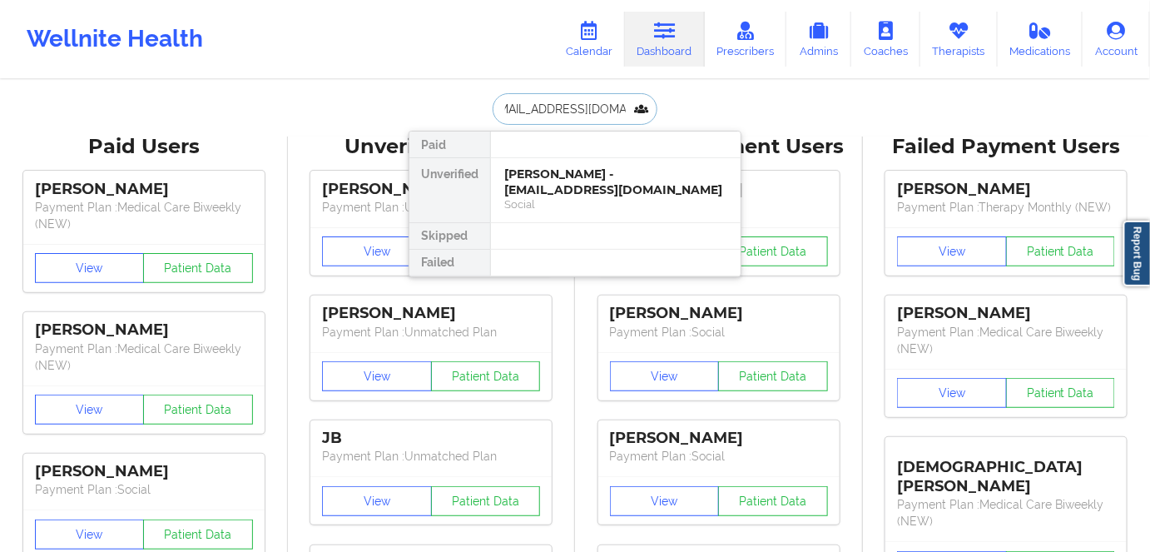
drag, startPoint x: 573, startPoint y: 182, endPoint x: 645, endPoint y: 51, distance: 149.6
click at [575, 182] on div "[PERSON_NAME] - [EMAIL_ADDRESS][DOMAIN_NAME]" at bounding box center [615, 181] width 223 height 31
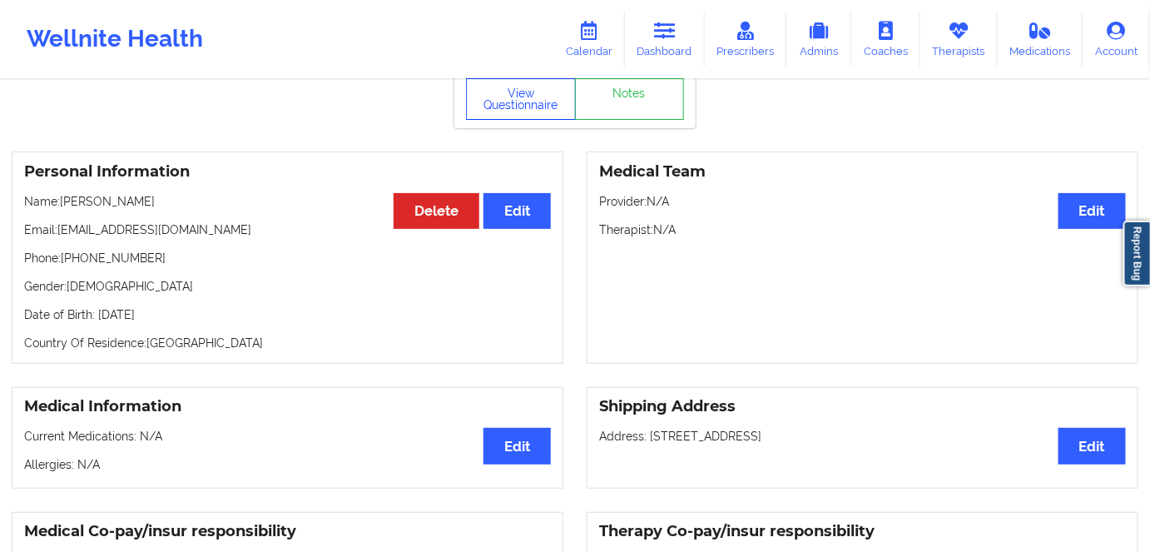
click at [535, 120] on button "View Questionnaire" at bounding box center [521, 99] width 110 height 42
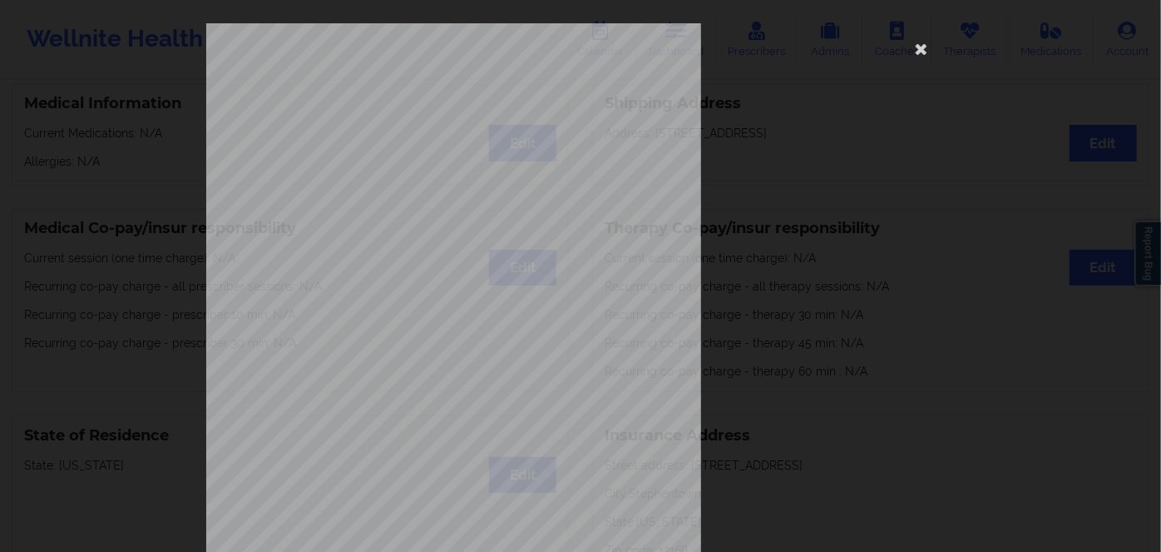
scroll to position [241, 0]
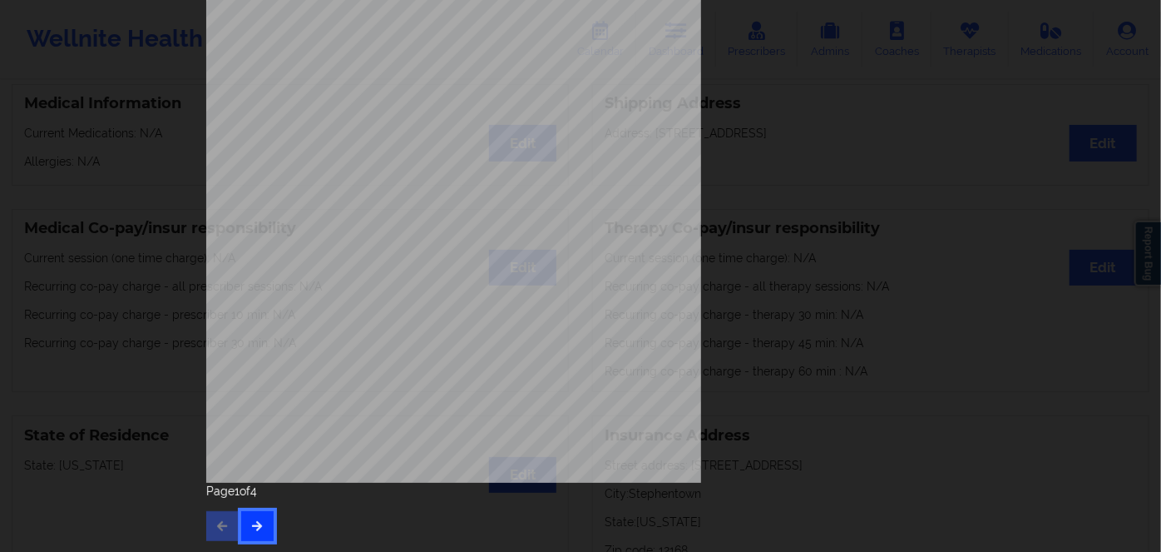
drag, startPoint x: 268, startPoint y: 528, endPoint x: 258, endPoint y: 528, distance: 10.0
click at [267, 529] on button "button" at bounding box center [257, 526] width 32 height 30
click at [256, 530] on icon "button" at bounding box center [257, 525] width 14 height 10
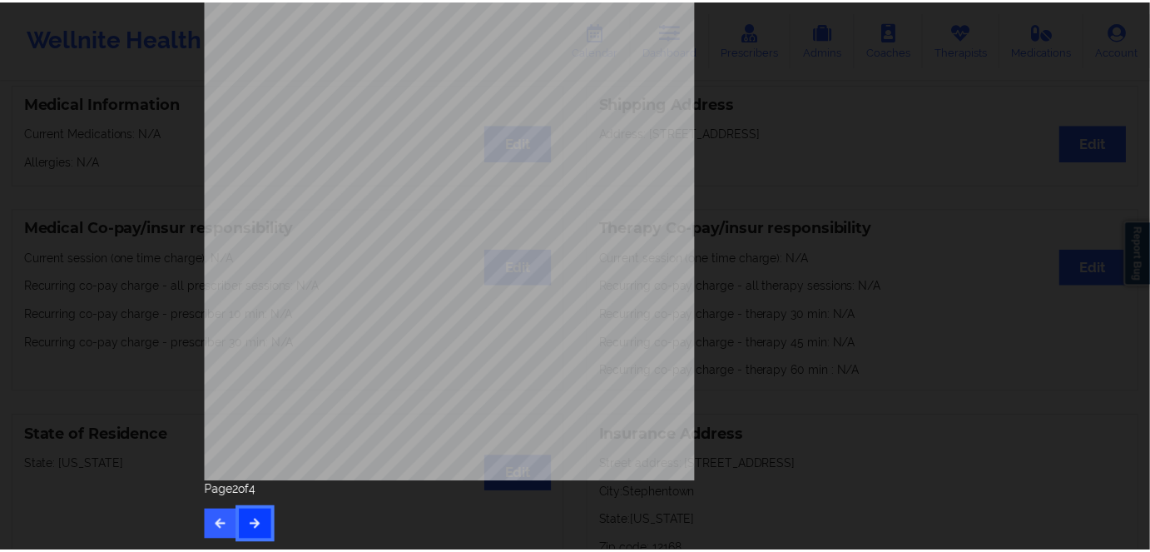
scroll to position [0, 0]
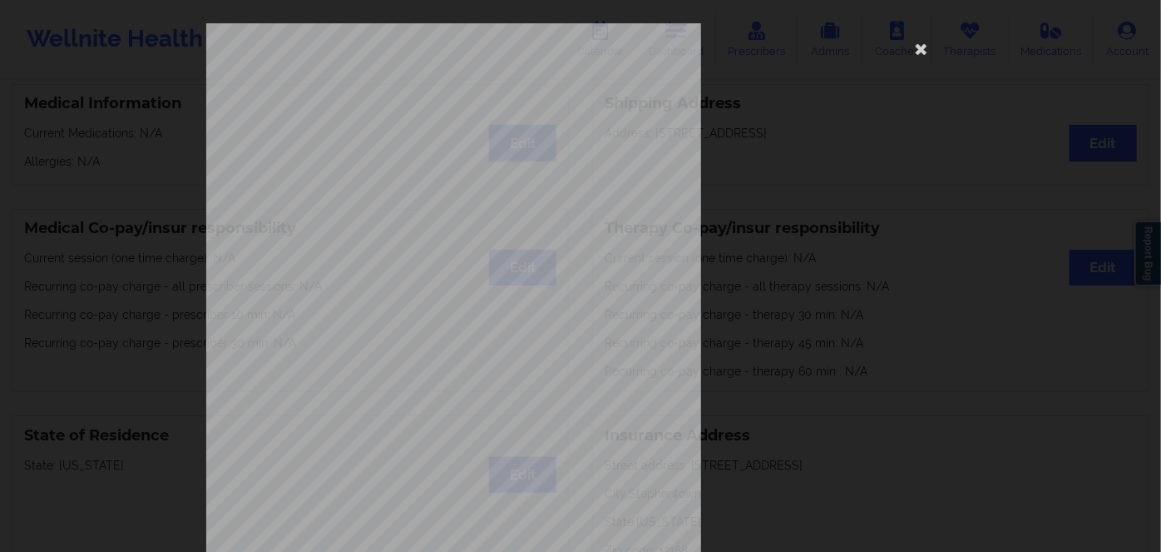
click at [406, 129] on span "zvq306a77949" at bounding box center [403, 128] width 49 height 7
copy span "zvq306a77949"
drag, startPoint x: 921, startPoint y: 57, endPoint x: 646, endPoint y: 141, distance: 287.9
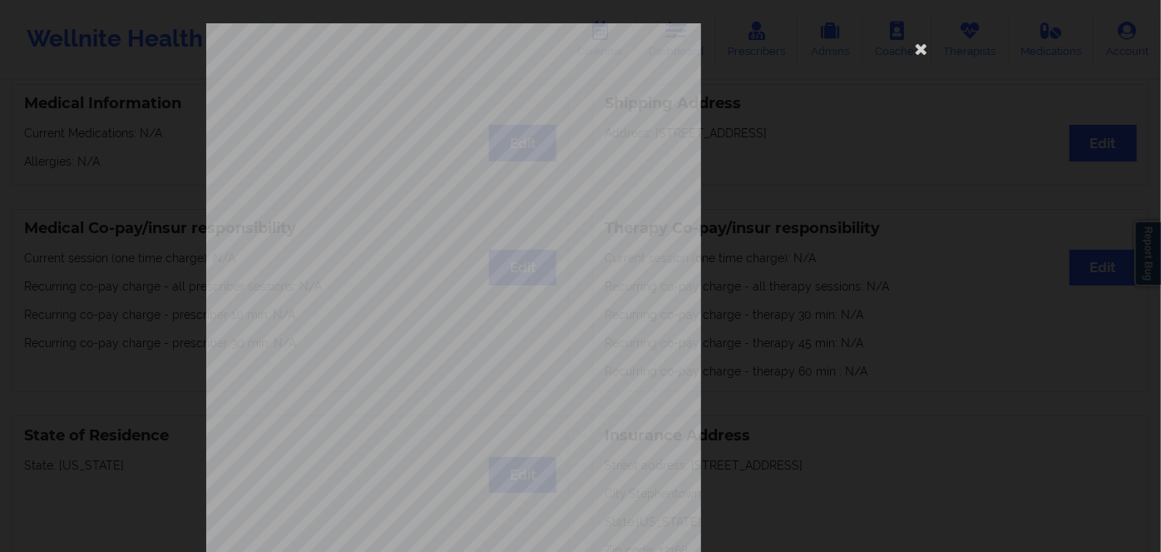
click at [921, 58] on icon at bounding box center [921, 48] width 27 height 27
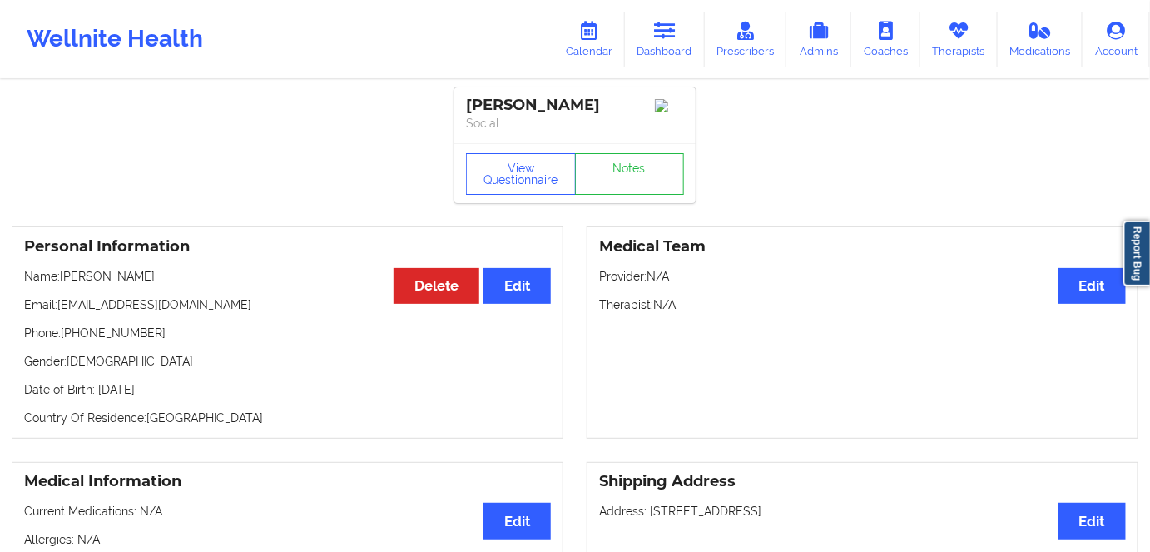
click at [176, 398] on p "Date of Birth: [DEMOGRAPHIC_DATA]" at bounding box center [287, 389] width 527 height 17
drag, startPoint x: 176, startPoint y: 409, endPoint x: 184, endPoint y: 404, distance: 9.0
click at [177, 398] on p "Date of Birth: [DEMOGRAPHIC_DATA]" at bounding box center [287, 389] width 527 height 17
click at [181, 398] on p "Date of Birth: [DEMOGRAPHIC_DATA]" at bounding box center [287, 389] width 527 height 17
click at [182, 398] on p "Date of Birth: [DEMOGRAPHIC_DATA]" at bounding box center [287, 389] width 527 height 17
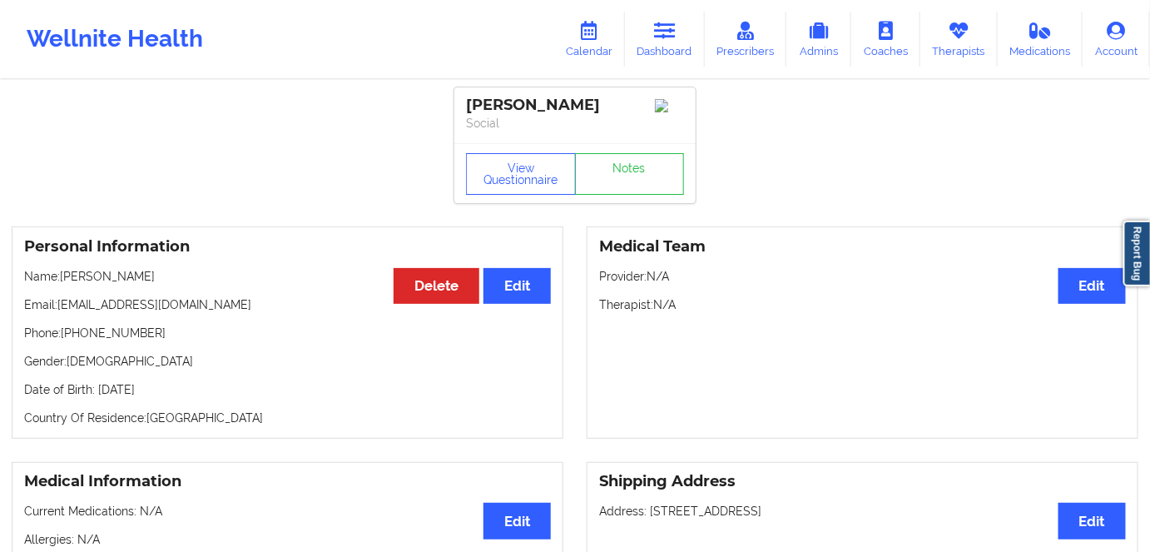
drag, startPoint x: 222, startPoint y: 295, endPoint x: 65, endPoint y: 299, distance: 157.3
click at [65, 284] on p "Name: [PERSON_NAME]" at bounding box center [287, 276] width 527 height 17
drag, startPoint x: 679, startPoint y: 28, endPoint x: 641, endPoint y: 72, distance: 58.4
click at [675, 28] on icon at bounding box center [665, 31] width 22 height 18
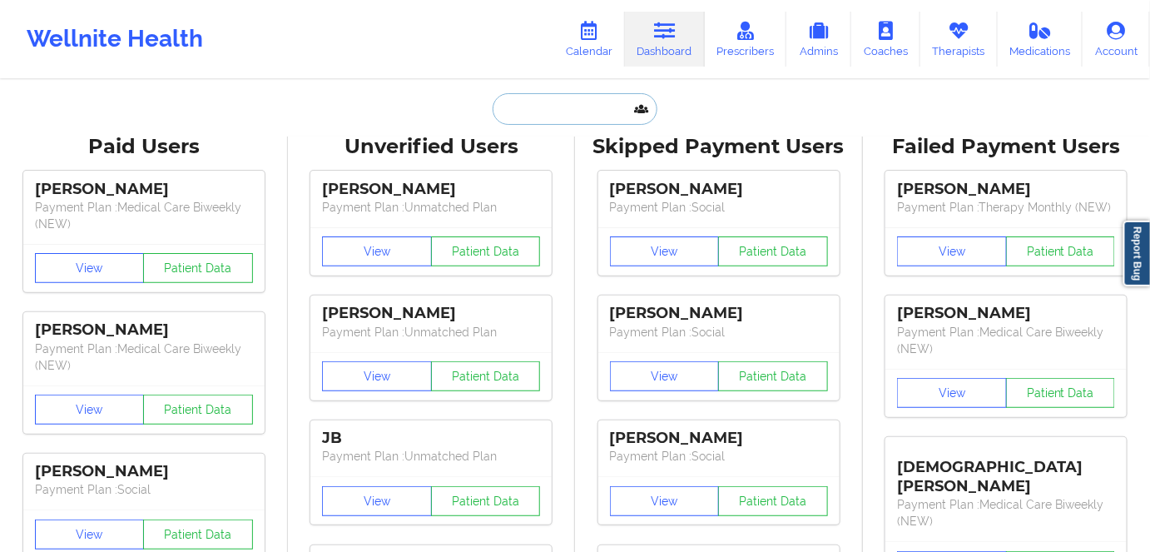
click at [591, 114] on input "text" at bounding box center [574, 109] width 165 height 32
paste input "[EMAIL_ADDRESS][DOMAIN_NAME]"
type input "[EMAIL_ADDRESS][DOMAIN_NAME]"
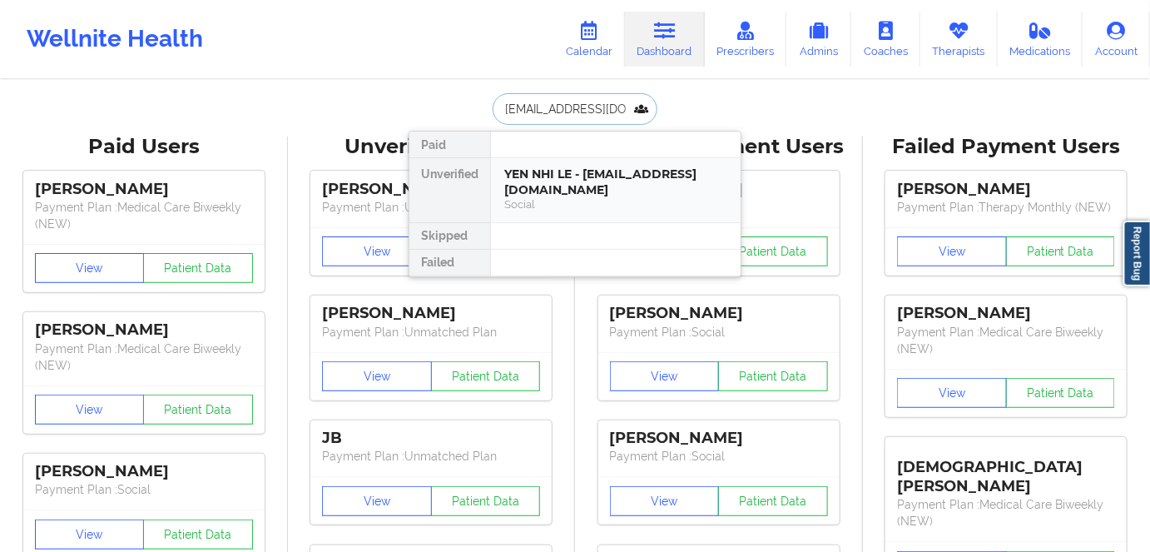
click at [587, 200] on div "Social" at bounding box center [615, 204] width 223 height 14
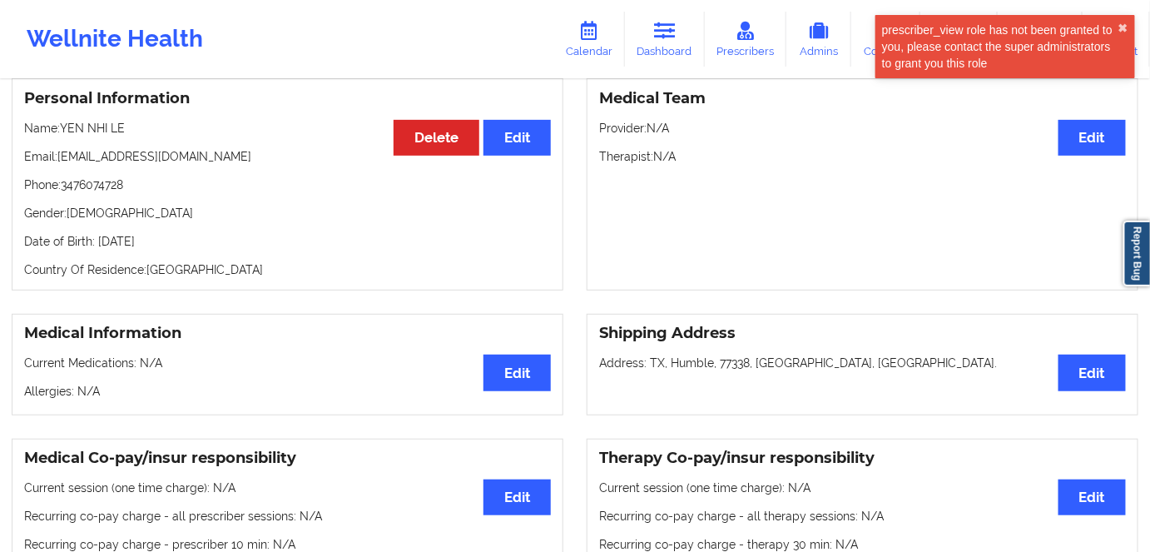
scroll to position [75, 0]
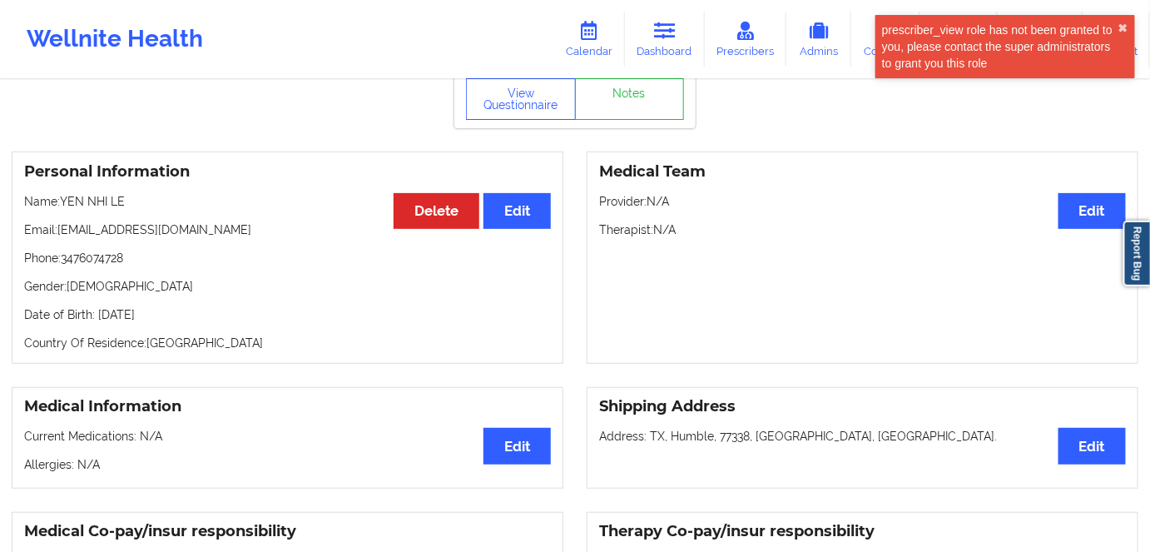
drag, startPoint x: 131, startPoint y: 311, endPoint x: 141, endPoint y: 312, distance: 9.2
click at [133, 310] on div "Personal Information Edit Delete Name: [PERSON_NAME] LE Email: [EMAIL_ADDRESS][…" at bounding box center [288, 257] width 552 height 212
drag, startPoint x: 266, startPoint y: 343, endPoint x: 371, endPoint y: 311, distance: 109.5
click at [279, 342] on p "Country Of Residence: [DEMOGRAPHIC_DATA]" at bounding box center [287, 342] width 527 height 17
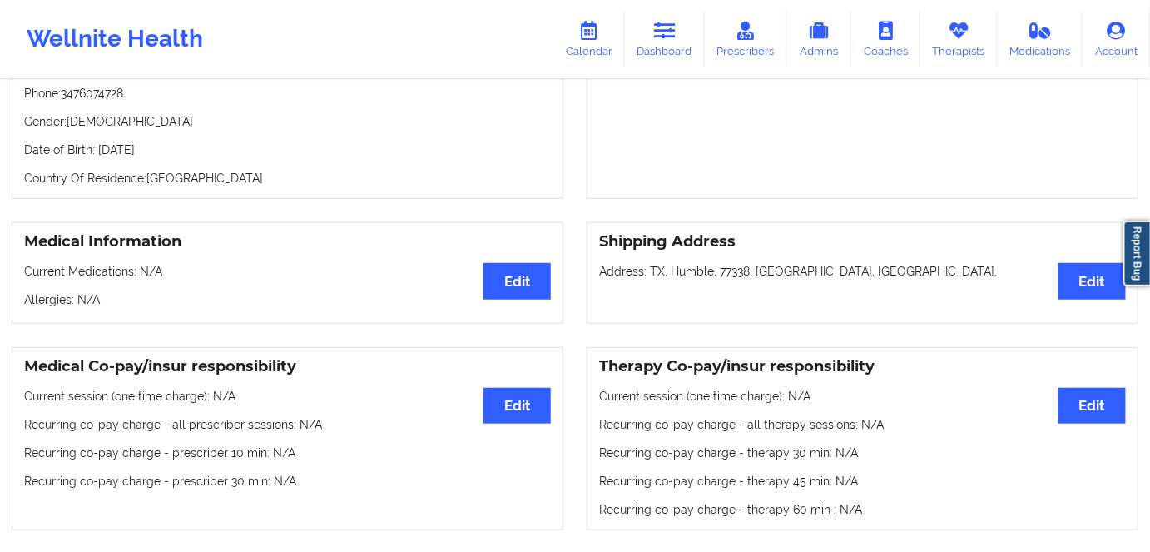
scroll to position [529, 0]
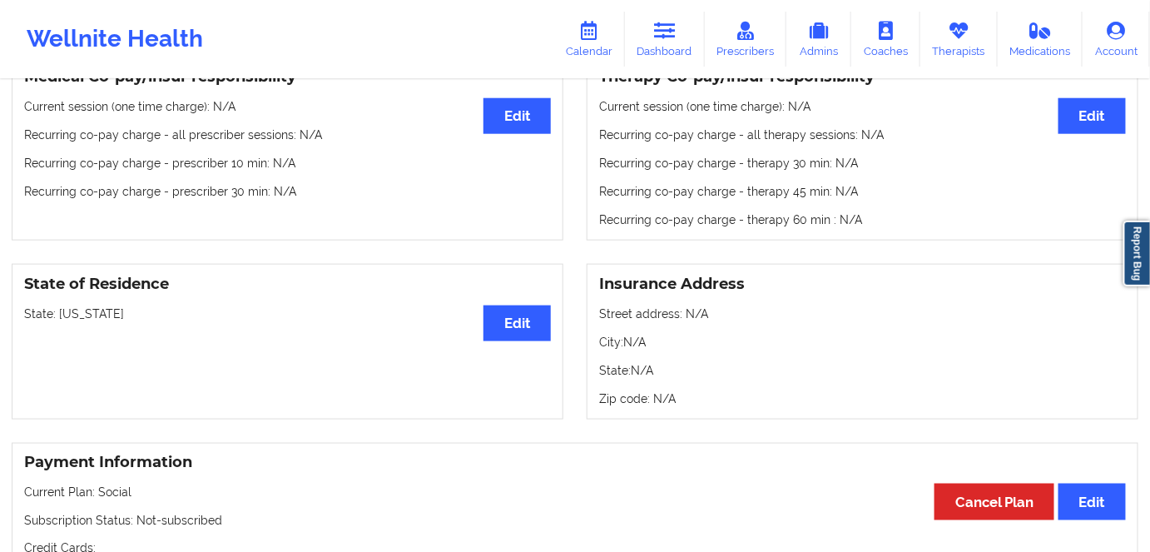
click at [72, 318] on p "State: [US_STATE]" at bounding box center [287, 313] width 527 height 17
click at [670, 42] on link "Dashboard" at bounding box center [665, 39] width 80 height 55
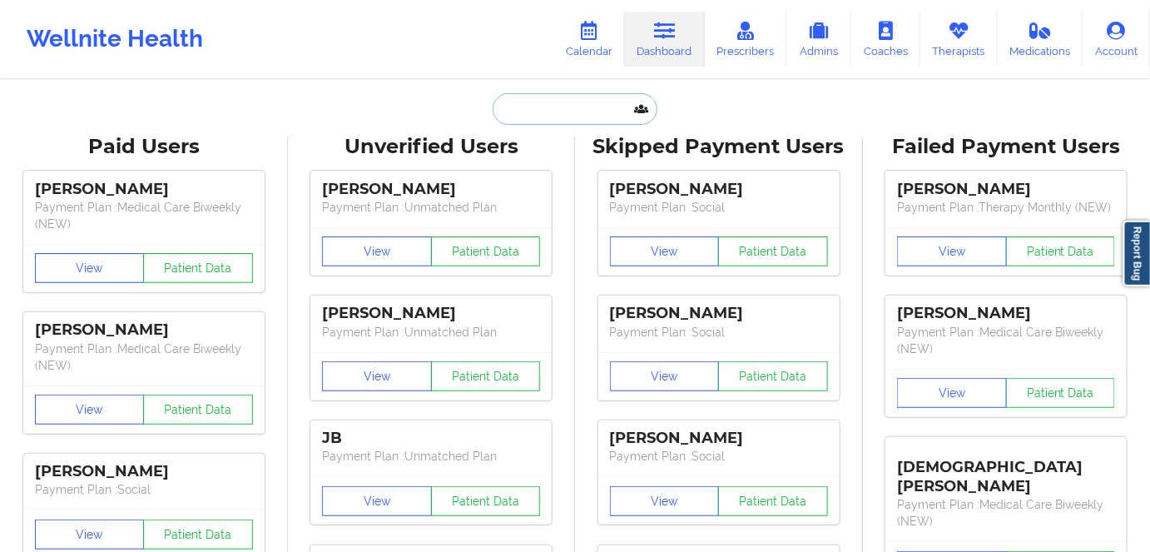
click at [575, 107] on input "text" at bounding box center [574, 109] width 165 height 32
paste input "[EMAIL_ADDRESS][DOMAIN_NAME]"
type input "[EMAIL_ADDRESS][DOMAIN_NAME]"
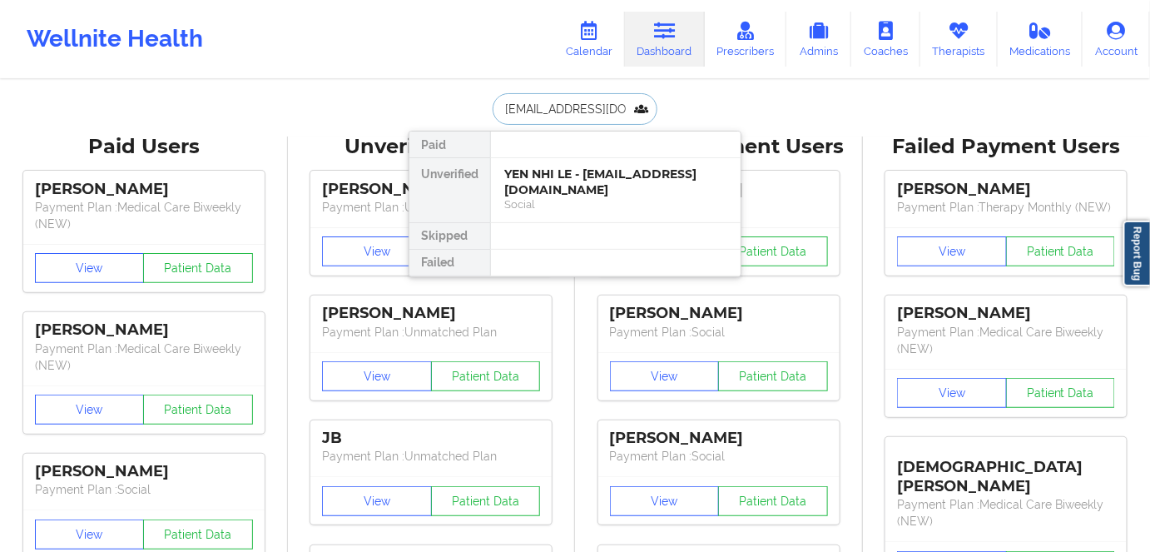
scroll to position [0, 31]
click at [610, 186] on div "[PERSON_NAME] - [EMAIL_ADDRESS][DOMAIN_NAME]" at bounding box center [615, 181] width 223 height 31
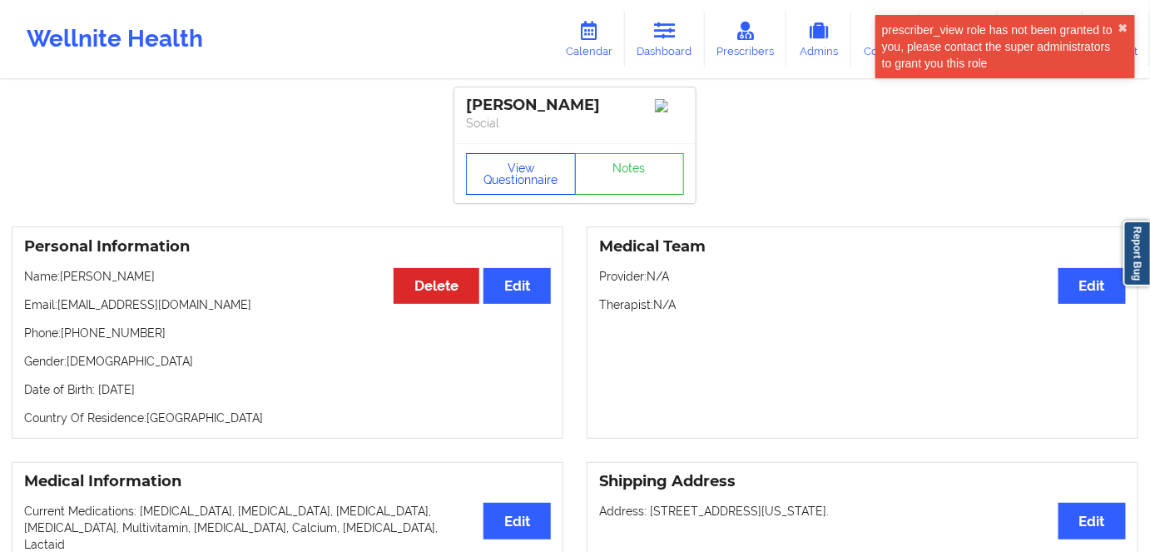
click at [519, 179] on button "View Questionnaire" at bounding box center [521, 174] width 110 height 42
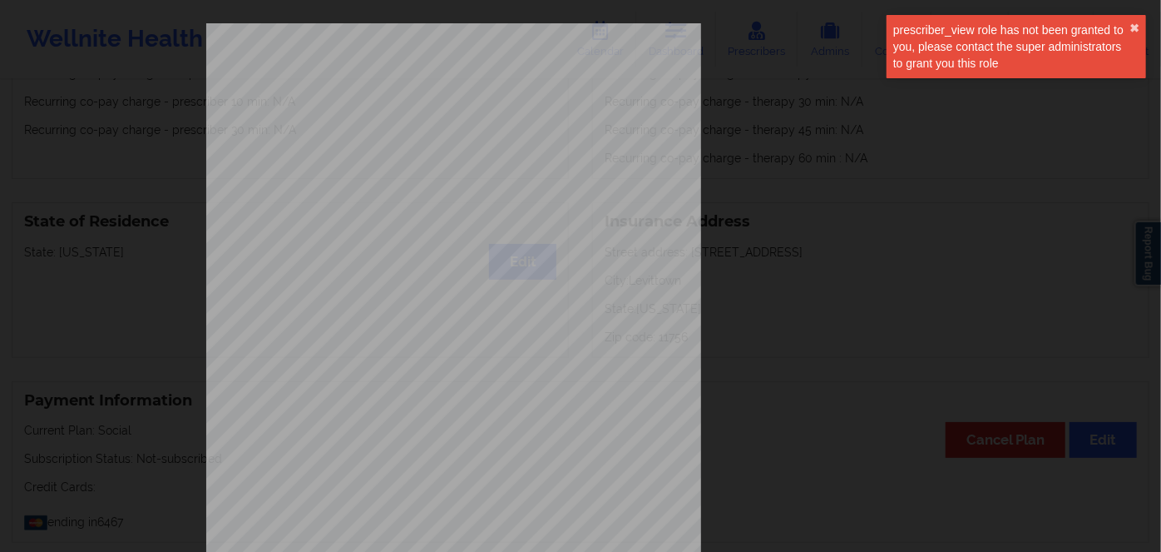
scroll to position [241, 0]
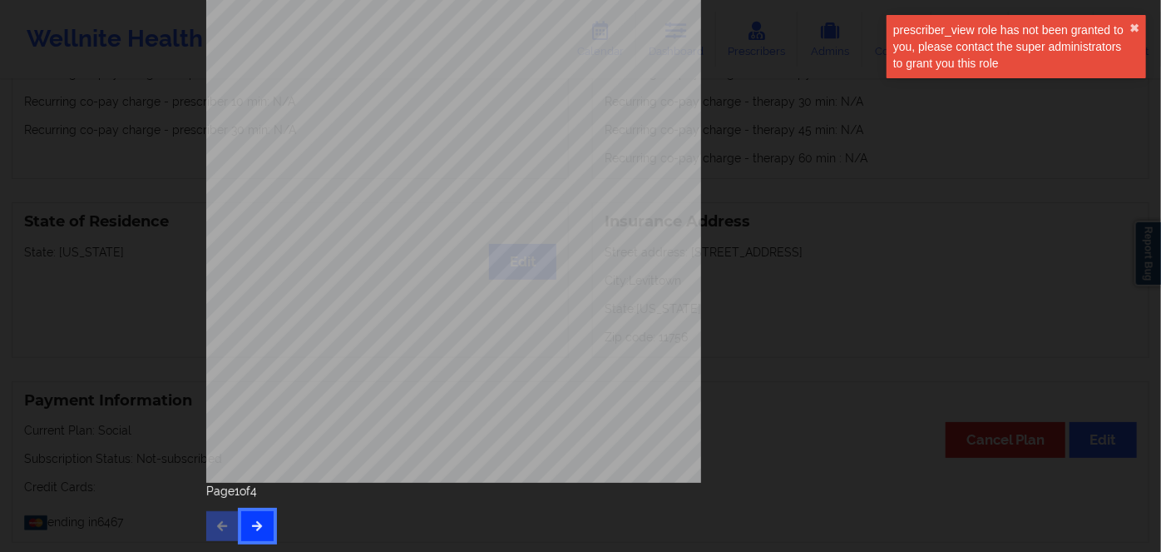
click at [249, 531] on button "button" at bounding box center [257, 526] width 32 height 30
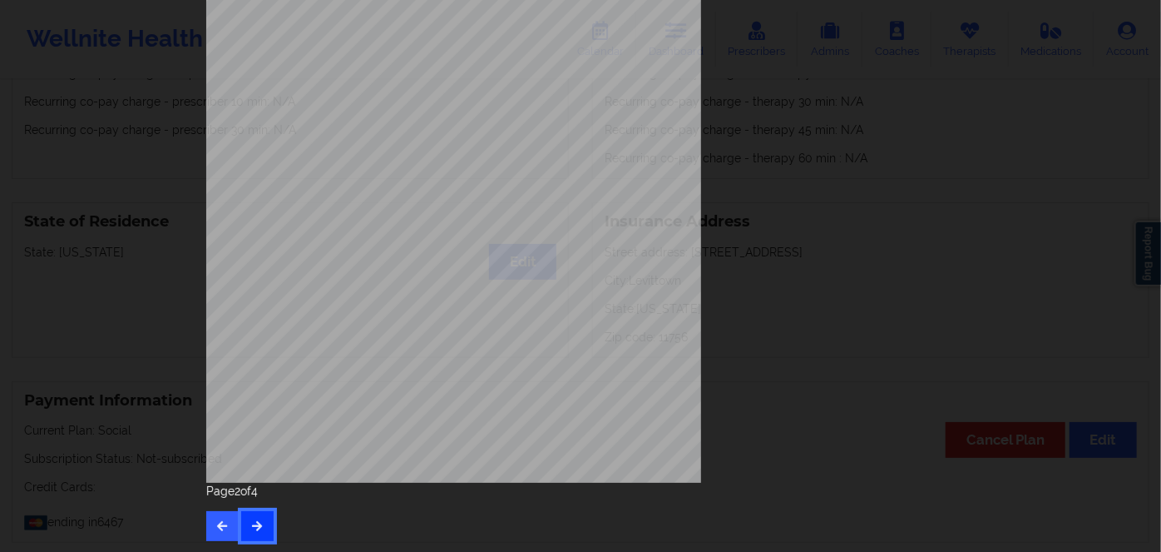
click at [257, 535] on button "button" at bounding box center [257, 526] width 32 height 30
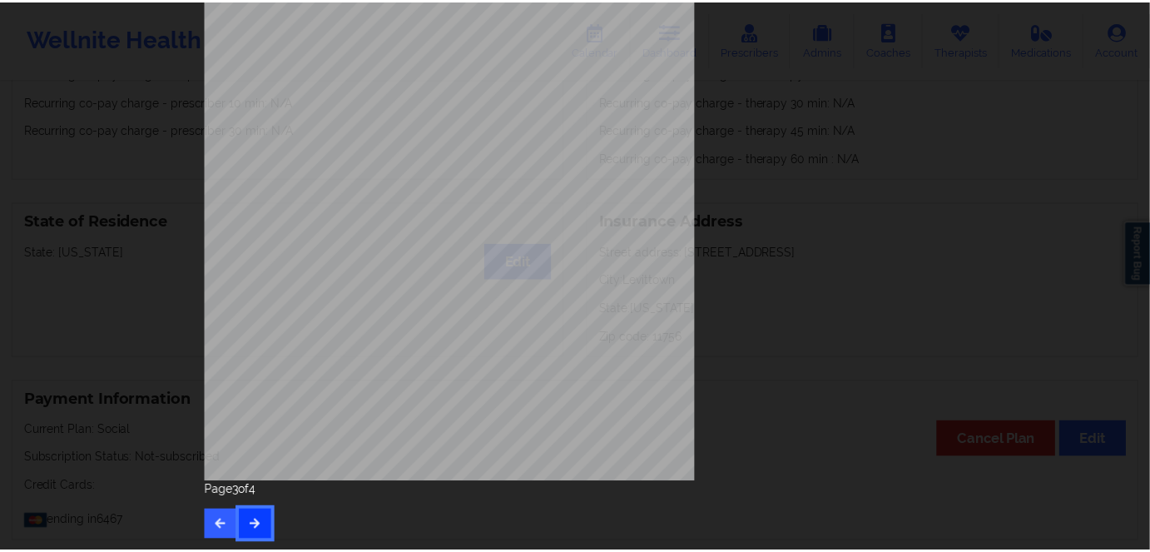
scroll to position [0, 0]
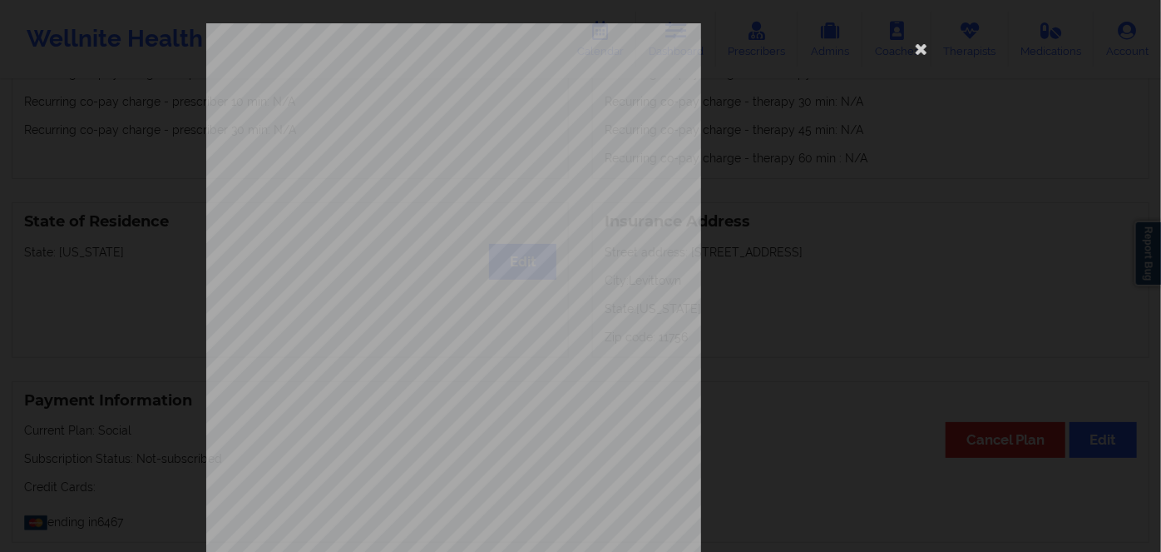
click at [414, 411] on span "JLJ734002409" at bounding box center [403, 413] width 49 height 7
drag, startPoint x: 921, startPoint y: 40, endPoint x: 902, endPoint y: 49, distance: 21.2
click at [921, 41] on icon at bounding box center [921, 48] width 27 height 27
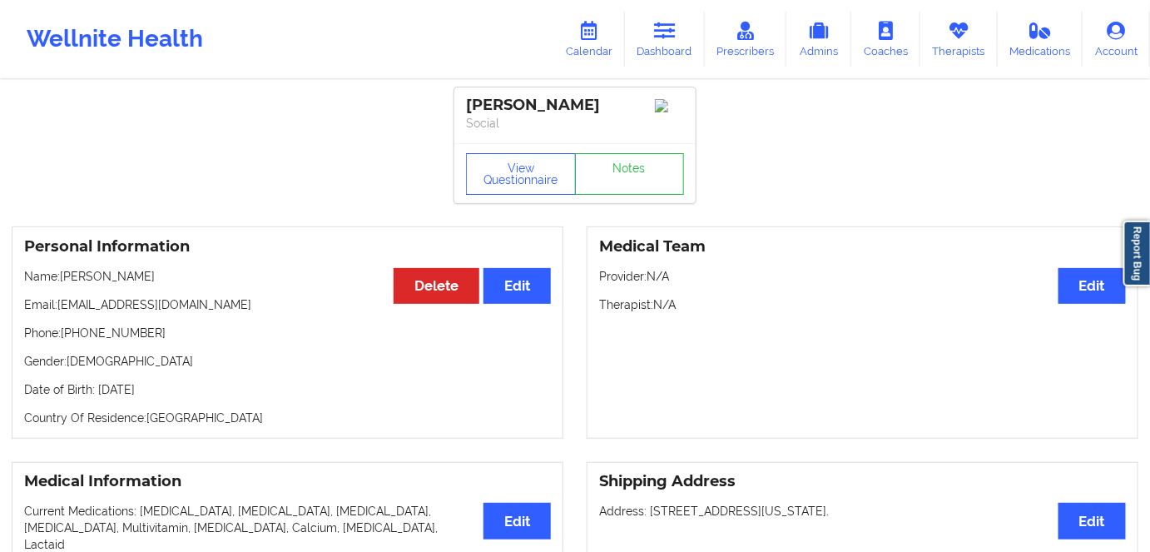
click at [224, 407] on div "Personal Information Edit Delete Name: [PERSON_NAME] Email: [EMAIL_ADDRESS][DOM…" at bounding box center [288, 332] width 552 height 212
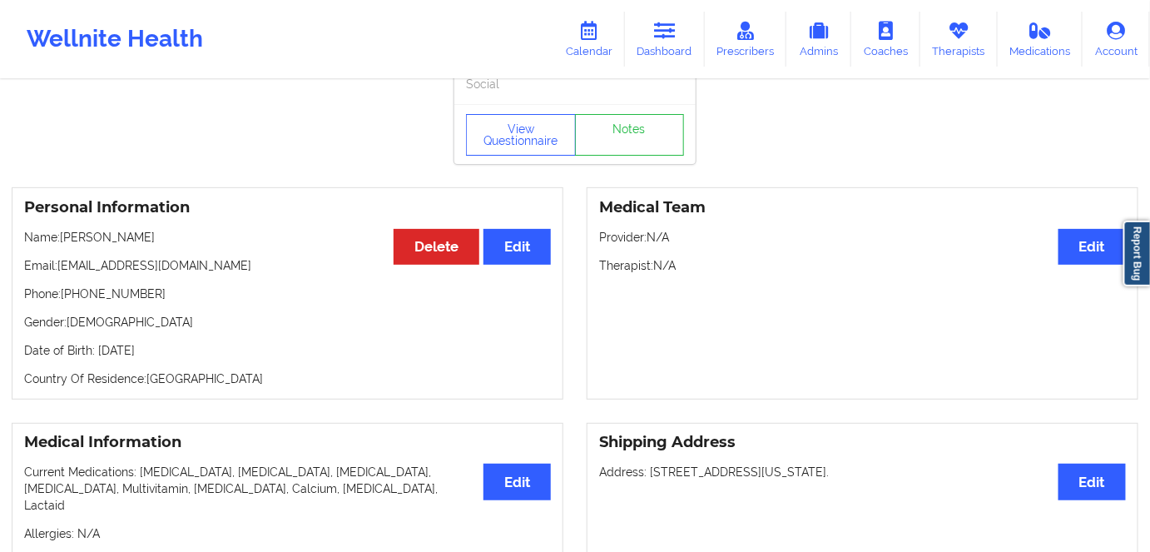
scroll to position [75, 0]
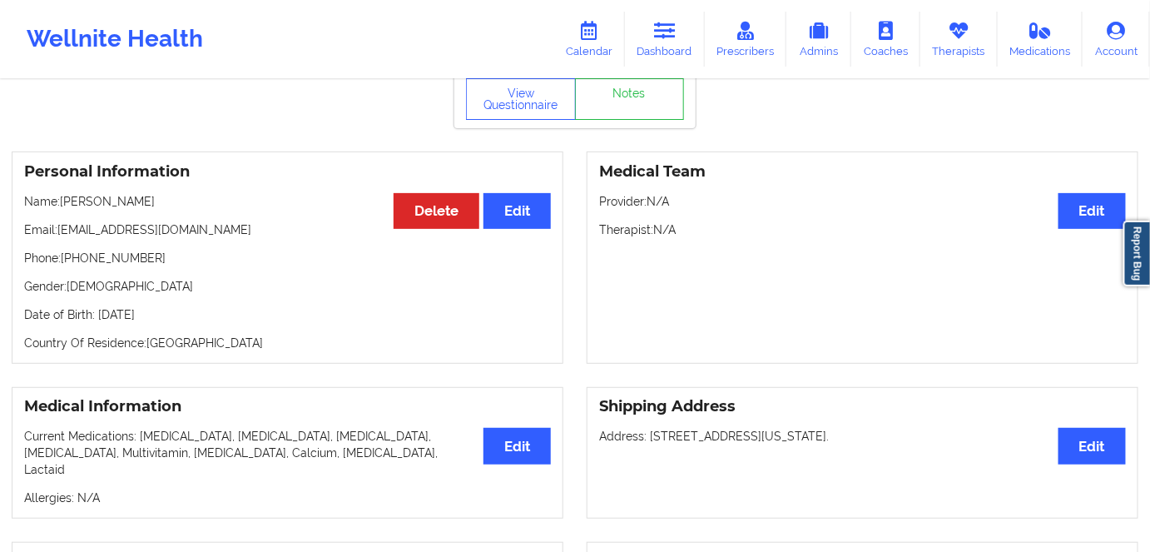
click at [177, 314] on p "Date of Birth: [DEMOGRAPHIC_DATA]" at bounding box center [287, 314] width 527 height 17
click at [176, 314] on p "Date of Birth: [DEMOGRAPHIC_DATA]" at bounding box center [287, 314] width 527 height 17
drag, startPoint x: 102, startPoint y: 190, endPoint x: 62, endPoint y: 194, distance: 40.1
click at [62, 194] on div "Personal Information Edit Delete Name: [PERSON_NAME] Email: [EMAIL_ADDRESS][DOM…" at bounding box center [288, 257] width 552 height 212
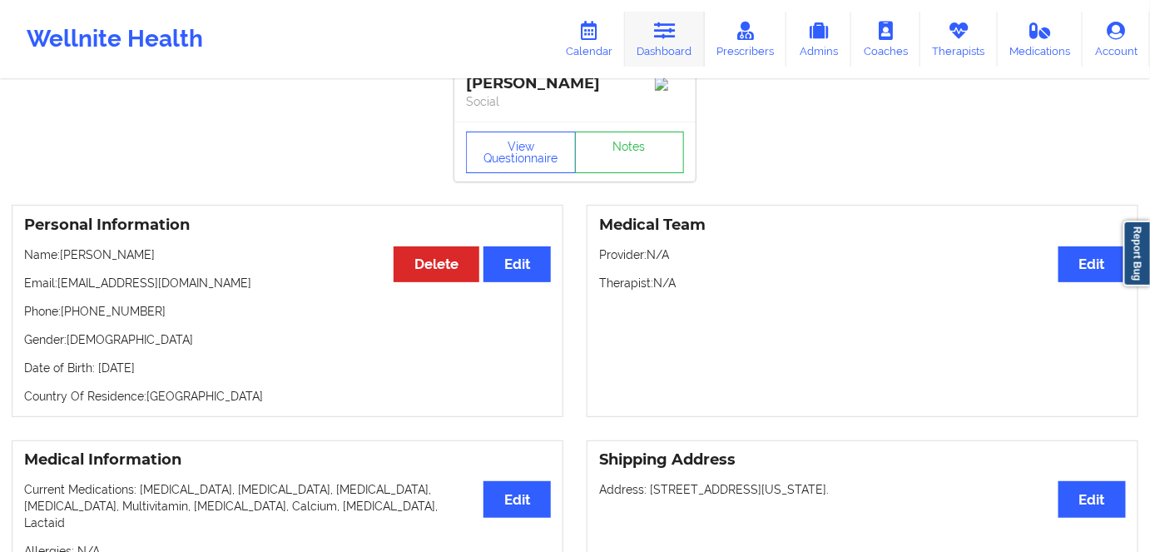
scroll to position [0, 0]
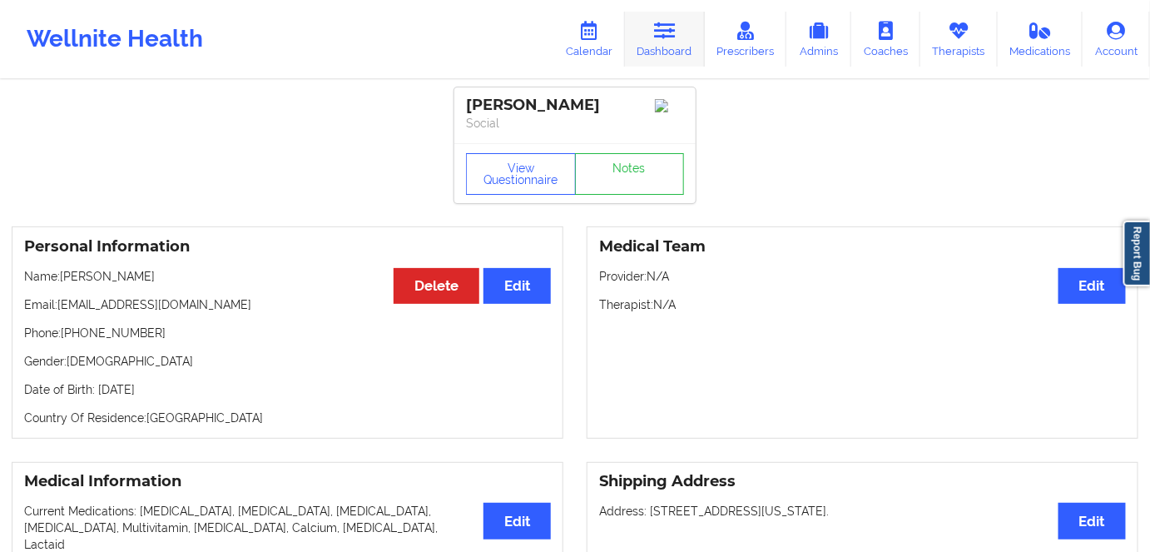
click at [675, 36] on icon at bounding box center [665, 31] width 22 height 18
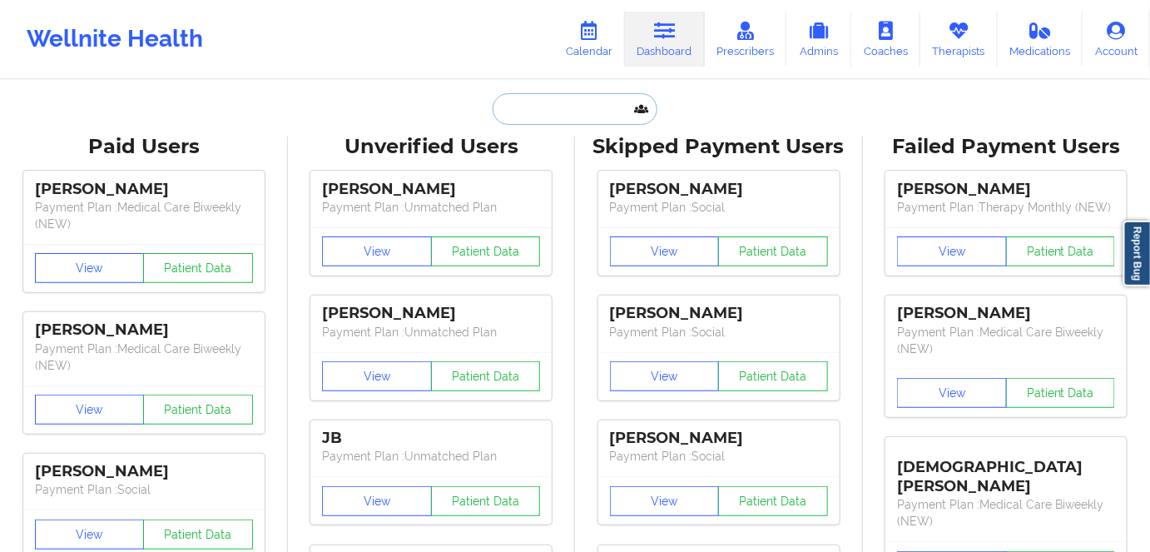
click at [560, 110] on input "text" at bounding box center [574, 109] width 165 height 32
paste input "[PERSON_NAME][EMAIL_ADDRESS][PERSON_NAME][DOMAIN_NAME]"
type input "[PERSON_NAME][EMAIL_ADDRESS][PERSON_NAME][DOMAIN_NAME]"
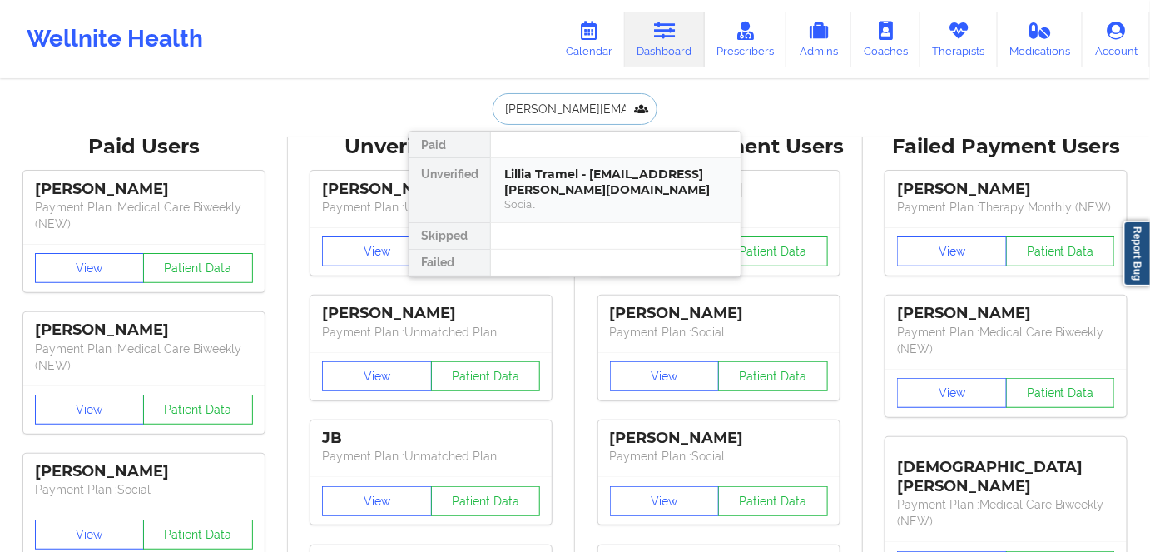
click at [563, 189] on div "Lillia Tramel - [EMAIL_ADDRESS][PERSON_NAME][DOMAIN_NAME]" at bounding box center [615, 181] width 223 height 31
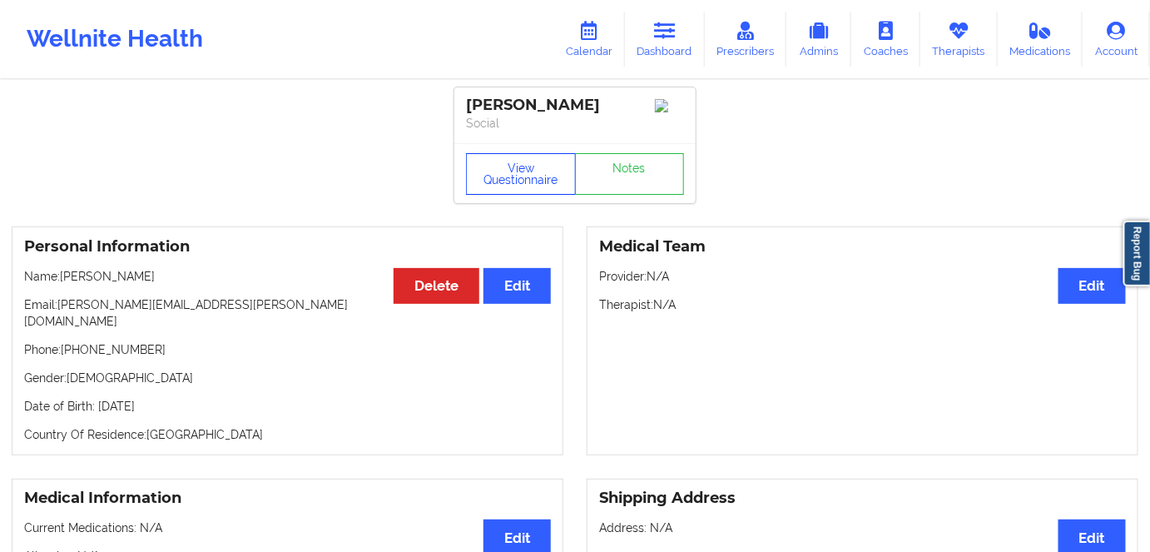
drag, startPoint x: 496, startPoint y: 180, endPoint x: 507, endPoint y: 206, distance: 29.1
click at [496, 179] on button "View Questionnaire" at bounding box center [521, 174] width 110 height 42
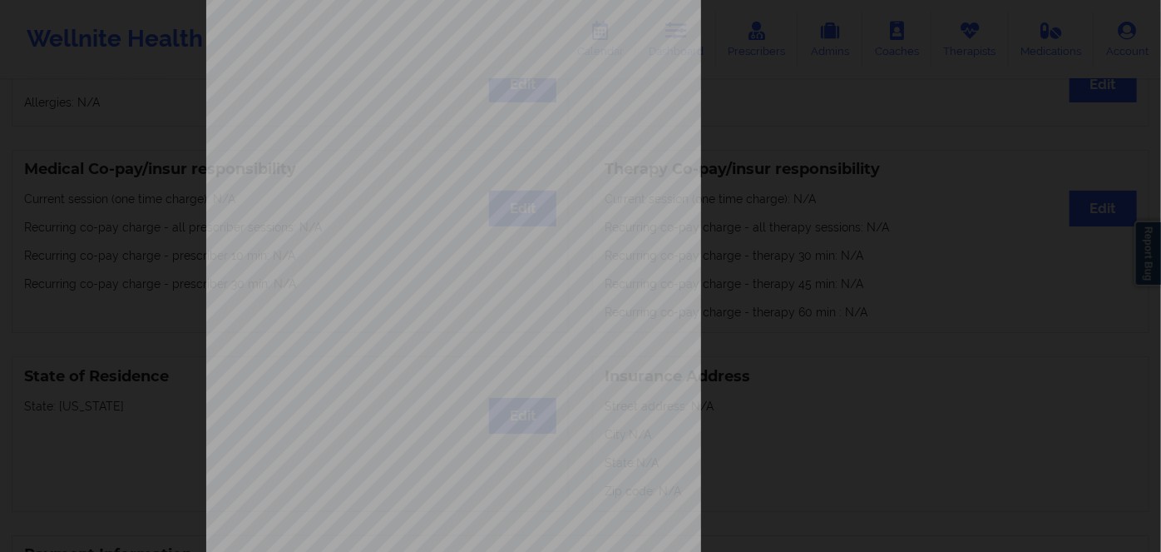
scroll to position [241, 0]
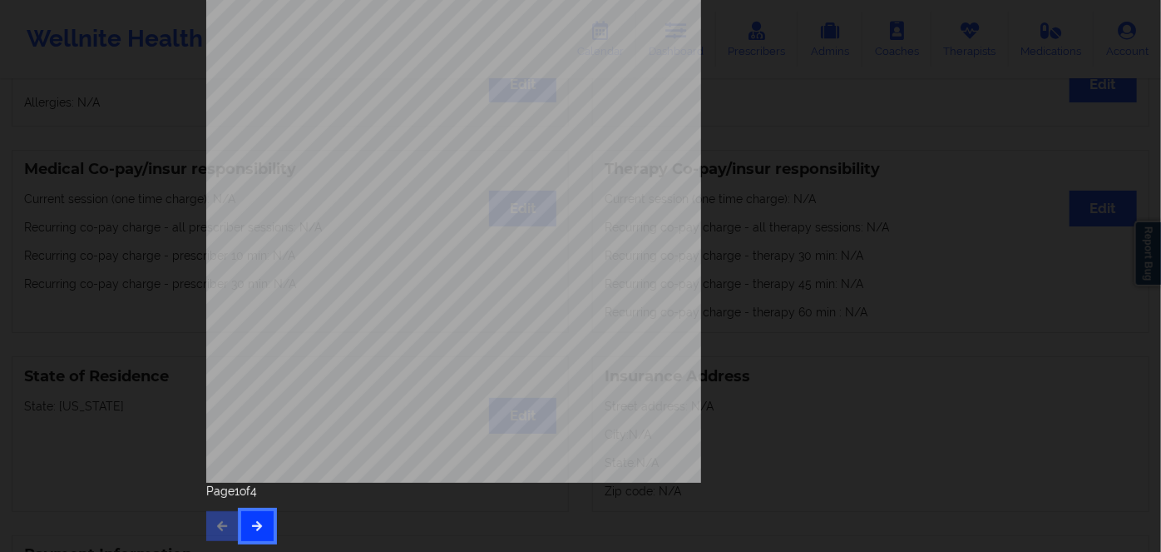
click at [261, 521] on button "button" at bounding box center [257, 526] width 32 height 30
click at [260, 526] on button "button" at bounding box center [257, 526] width 32 height 30
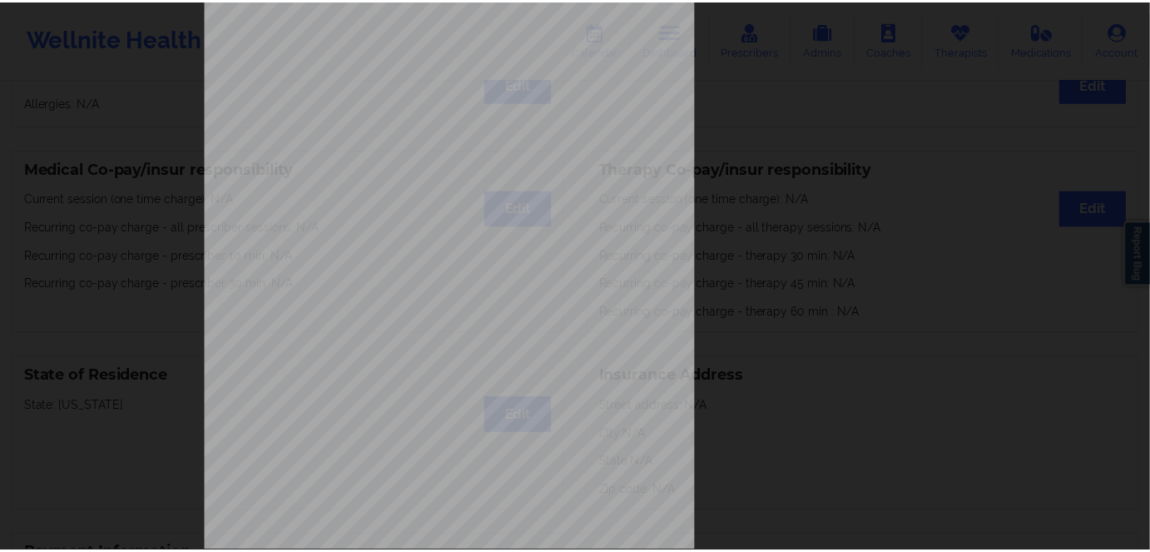
scroll to position [0, 0]
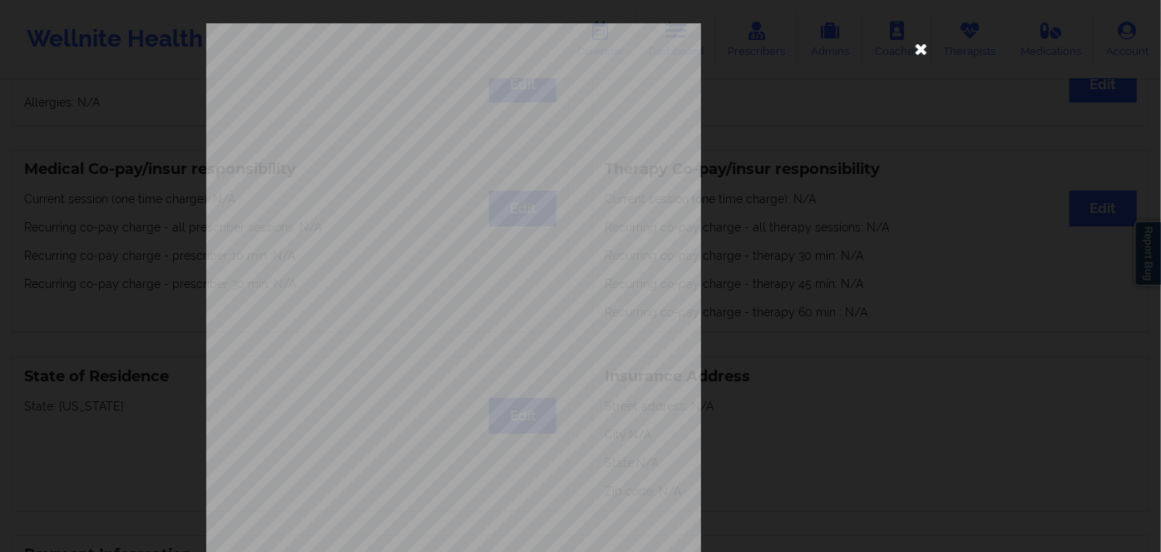
click at [920, 47] on icon at bounding box center [921, 48] width 27 height 27
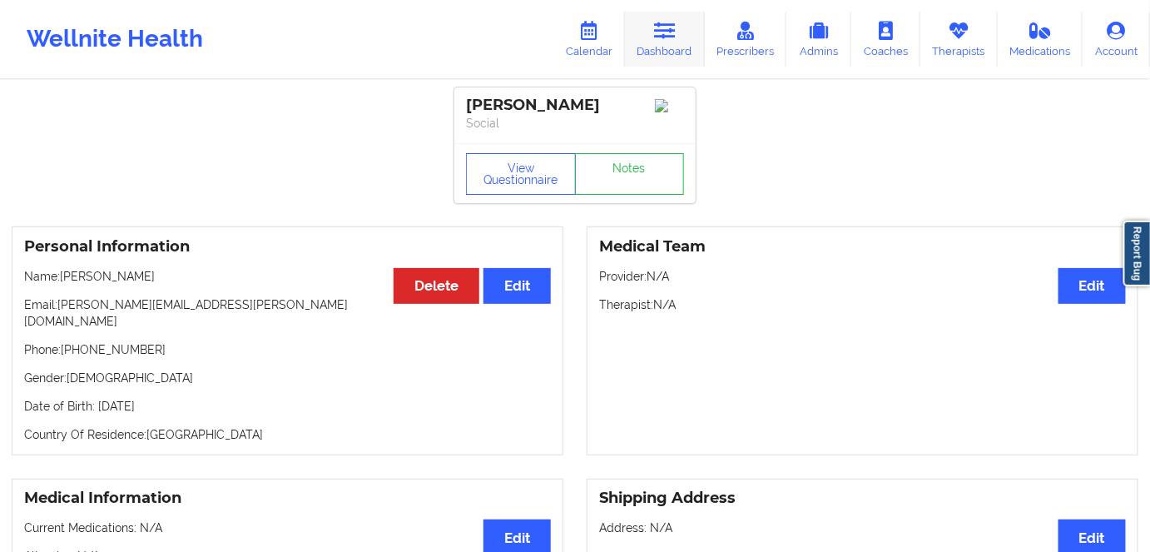
click at [684, 47] on link "Dashboard" at bounding box center [665, 39] width 80 height 55
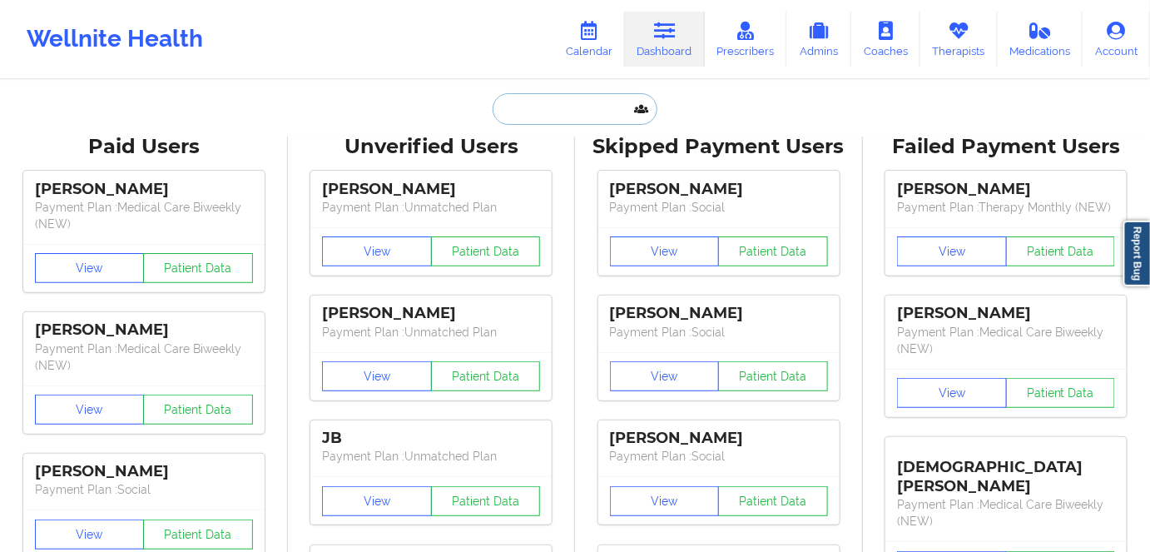
click at [562, 114] on input "text" at bounding box center [574, 109] width 165 height 32
paste input "[PERSON_NAME]"
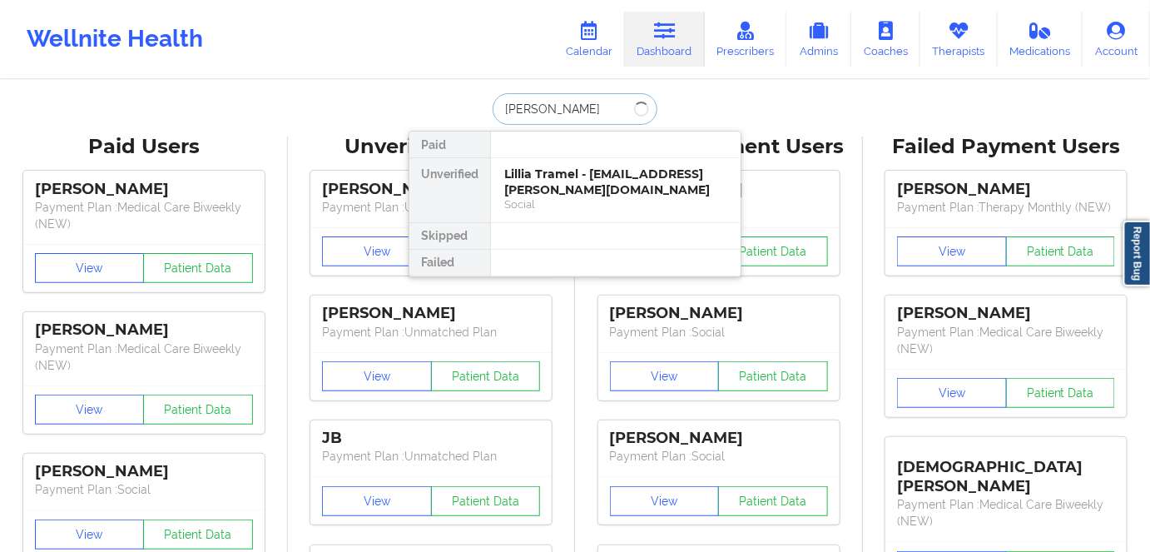
type input "[PERSON_NAME]"
click at [605, 190] on div "[PERSON_NAME] - [EMAIL_ADDRESS][DOMAIN_NAME]" at bounding box center [615, 181] width 223 height 31
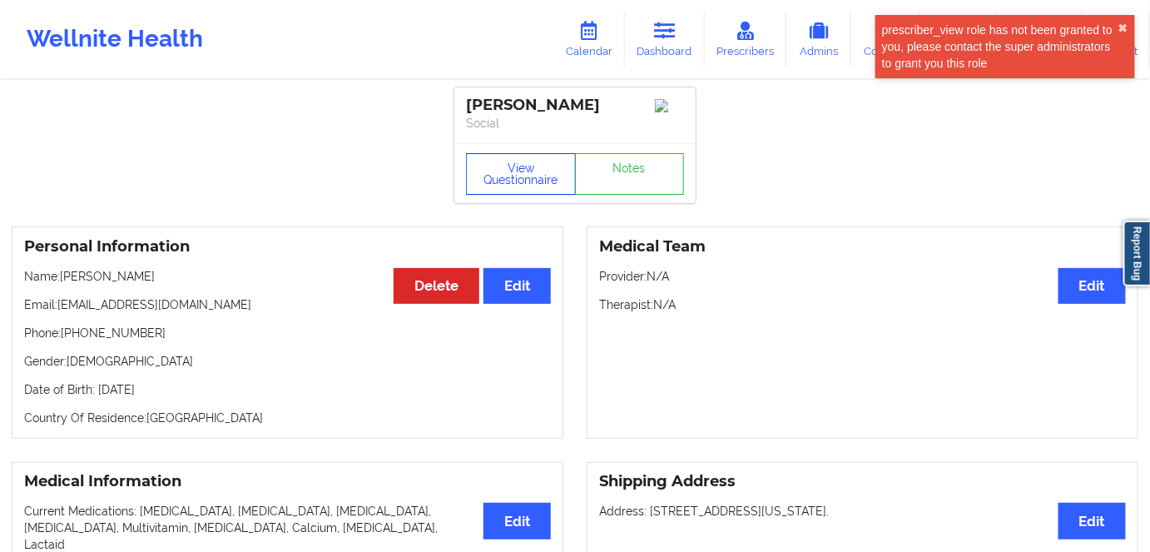
click at [515, 166] on button "View Questionnaire" at bounding box center [521, 174] width 110 height 42
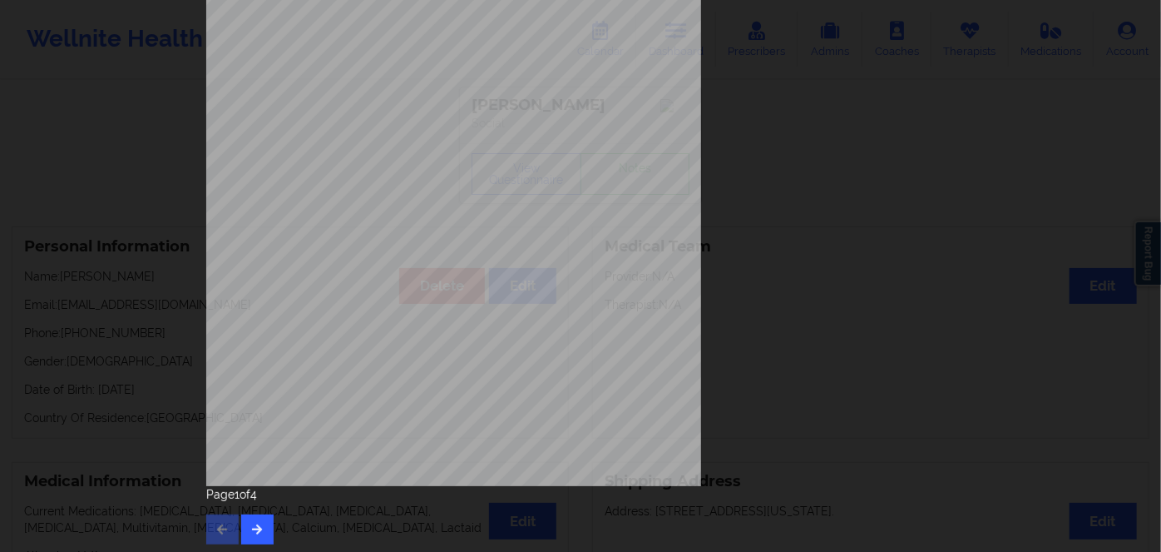
scroll to position [241, 0]
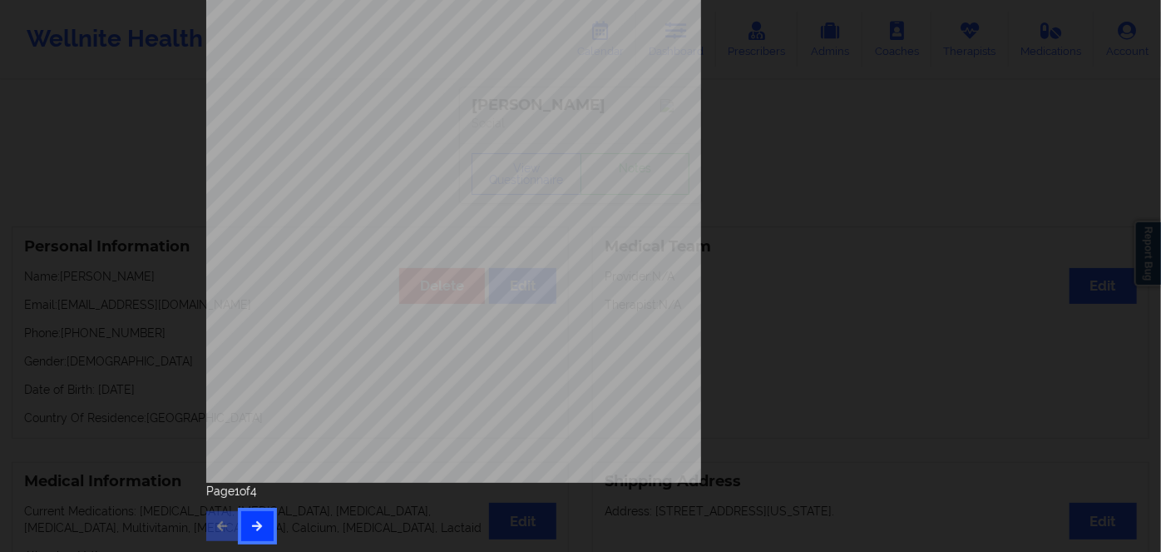
drag, startPoint x: 246, startPoint y: 526, endPoint x: 254, endPoint y: 508, distance: 19.0
click at [250, 524] on icon "button" at bounding box center [257, 525] width 14 height 10
drag, startPoint x: 250, startPoint y: 514, endPoint x: 260, endPoint y: 498, distance: 18.3
click at [250, 513] on button "button" at bounding box center [257, 526] width 32 height 30
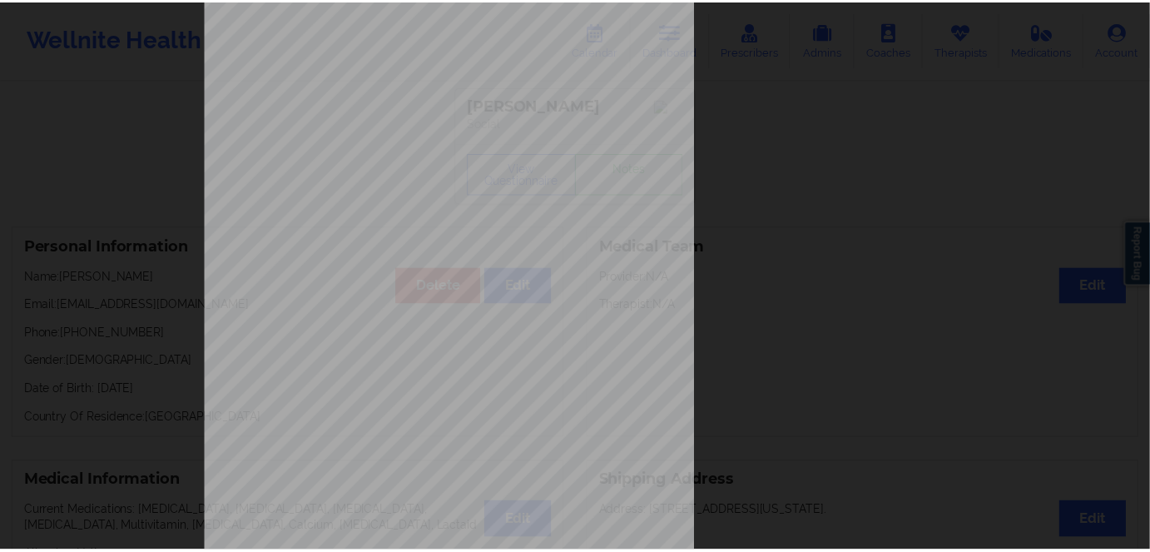
scroll to position [0, 0]
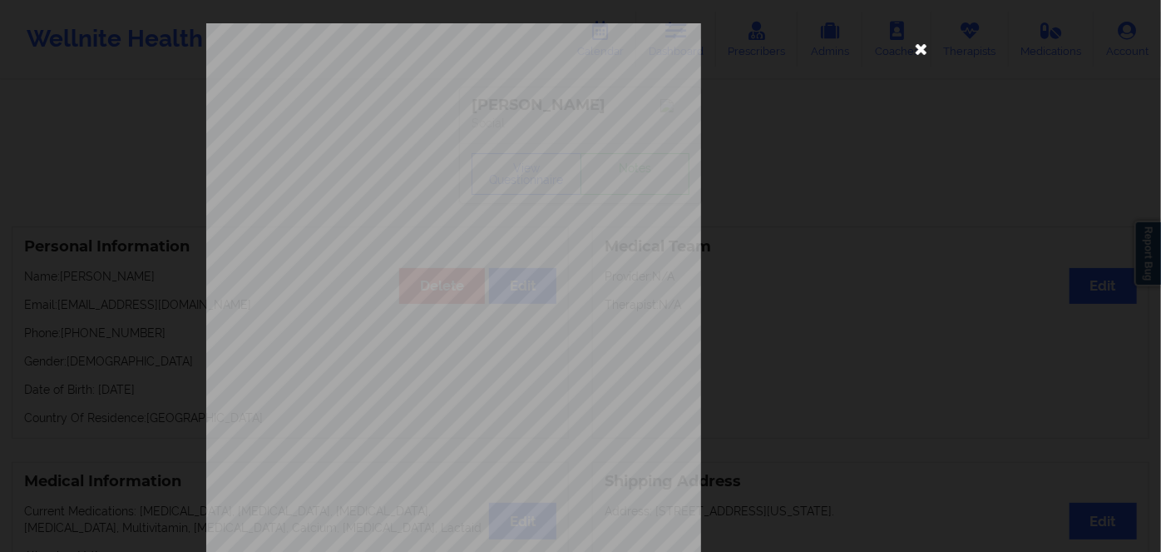
click at [925, 49] on icon at bounding box center [921, 48] width 27 height 27
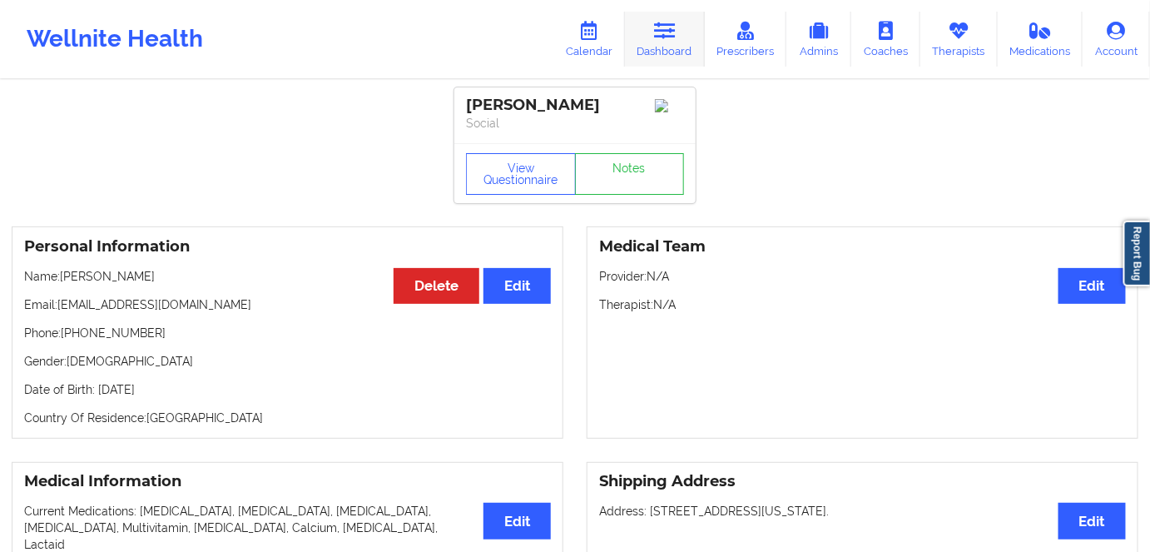
click at [674, 28] on icon at bounding box center [665, 31] width 22 height 18
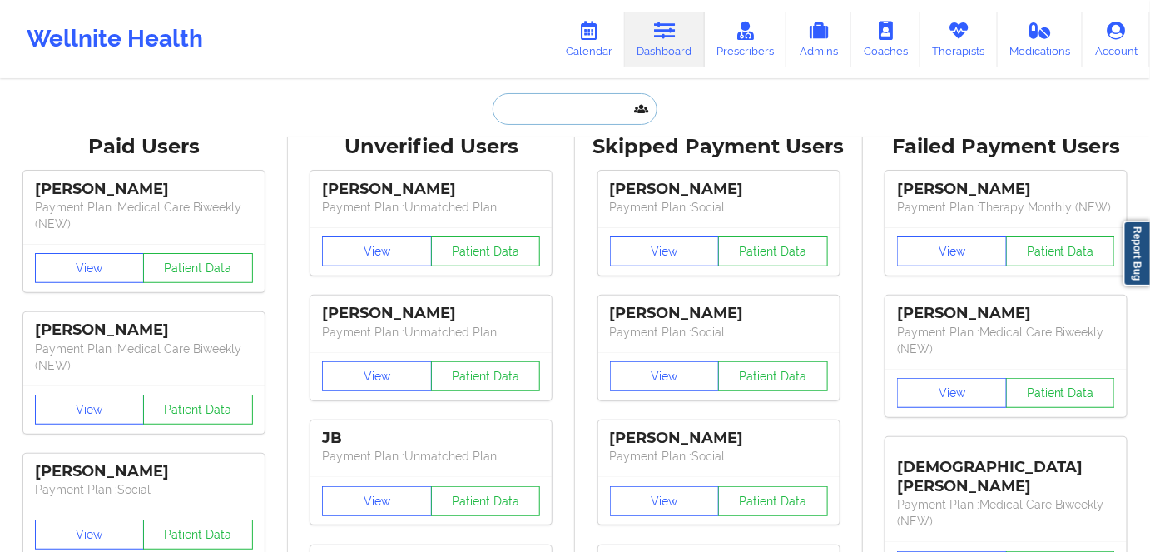
click at [575, 112] on input "text" at bounding box center [574, 109] width 165 height 32
paste input "[EMAIL_ADDRESS][DOMAIN_NAME]"
type input "[EMAIL_ADDRESS][DOMAIN_NAME]"
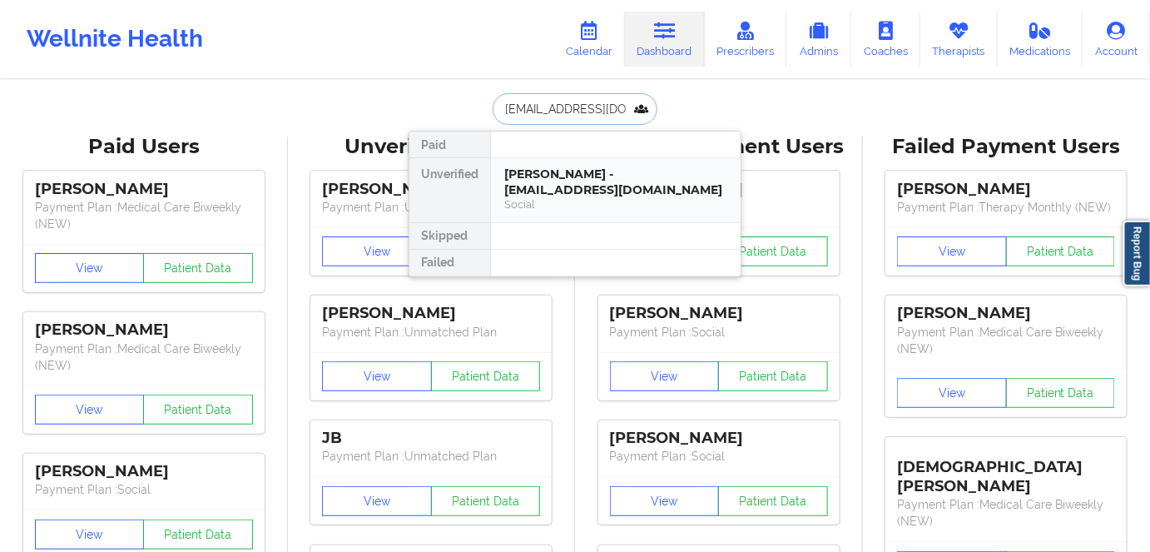
click at [606, 192] on div "[PERSON_NAME] - [EMAIL_ADDRESS][DOMAIN_NAME]" at bounding box center [615, 181] width 223 height 31
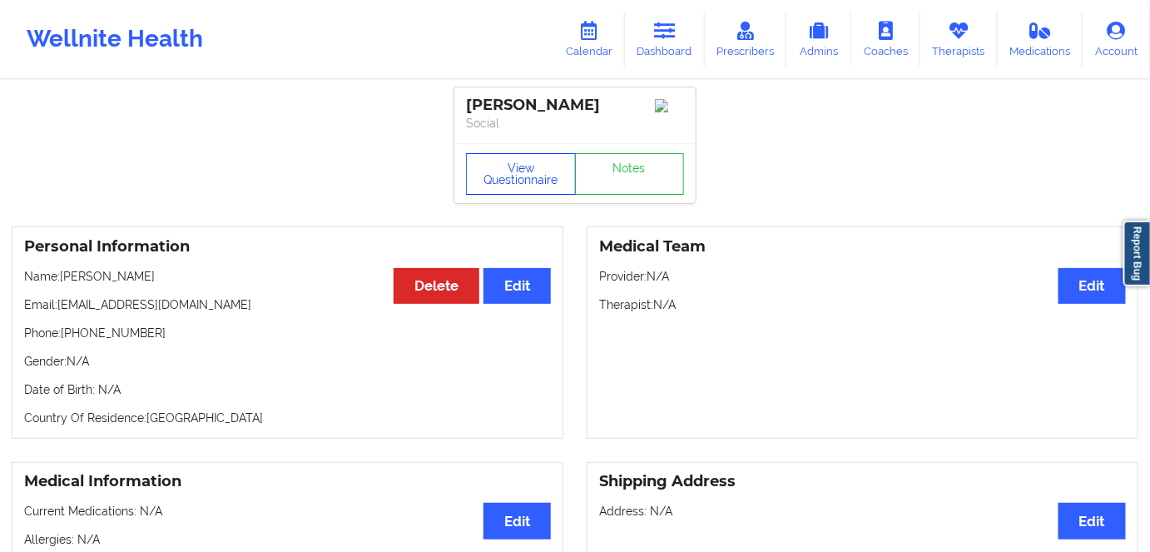
drag, startPoint x: 513, startPoint y: 174, endPoint x: 527, endPoint y: 191, distance: 22.0
click at [512, 175] on button "View Questionnaire" at bounding box center [521, 174] width 110 height 42
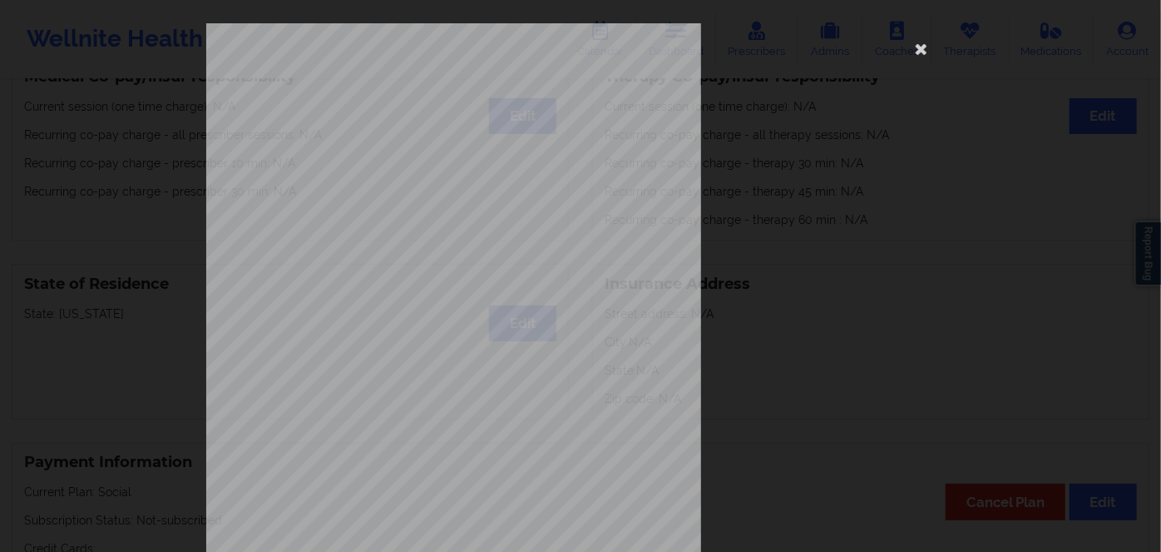
scroll to position [241, 0]
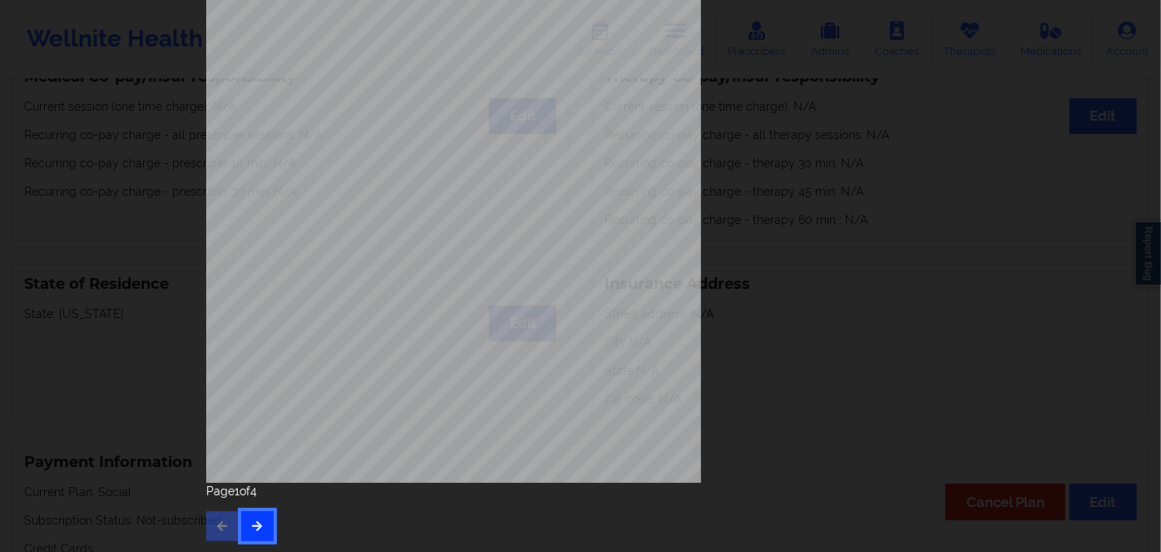
click at [242, 519] on button "button" at bounding box center [257, 526] width 32 height 30
click at [244, 538] on button "button" at bounding box center [257, 526] width 32 height 30
